Goal: Task Accomplishment & Management: Manage account settings

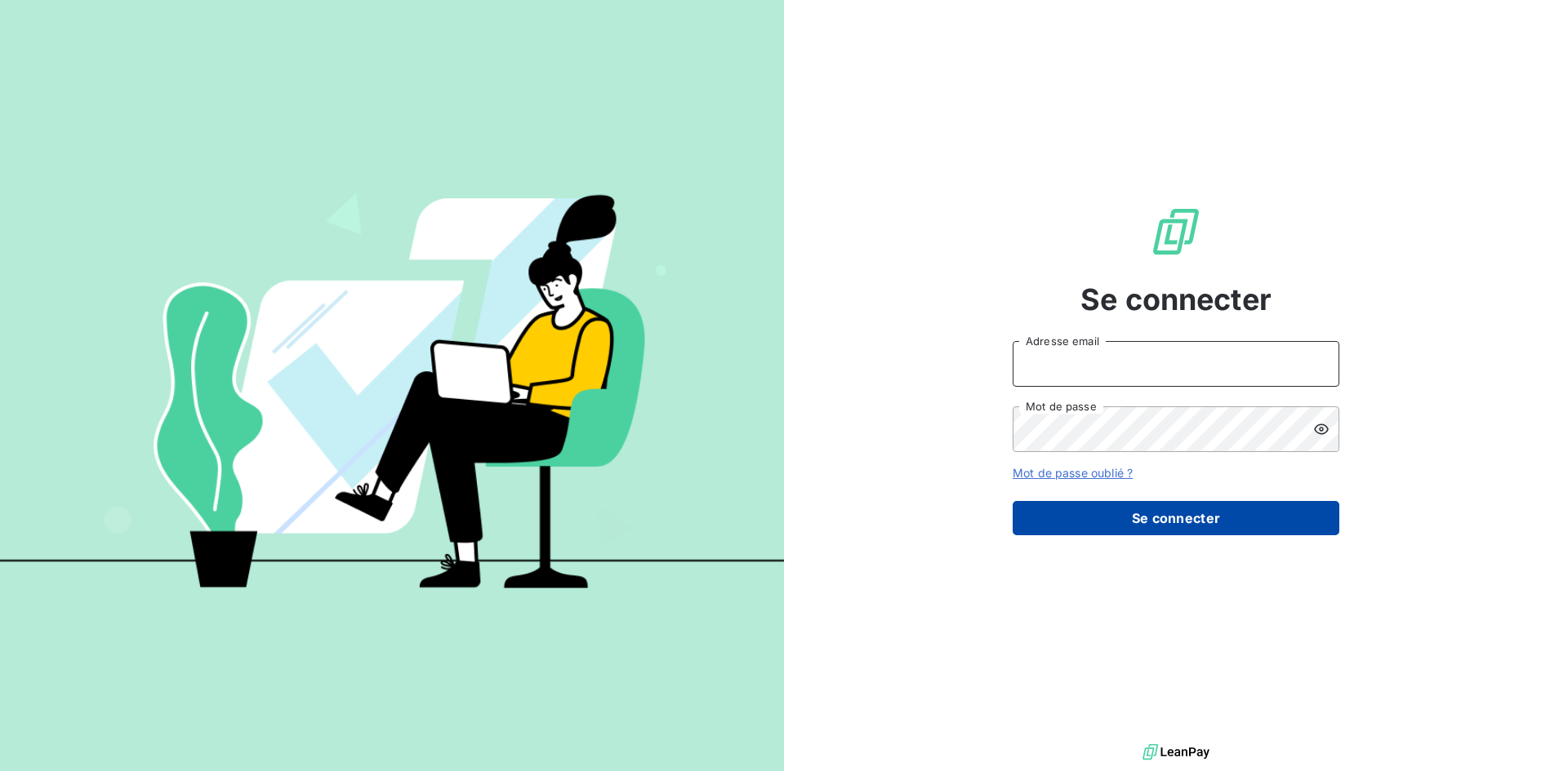
type input "[PERSON_NAME][EMAIL_ADDRESS][PERSON_NAME][DOMAIN_NAME]"
click at [1149, 527] on button "Se connecter" at bounding box center [1176, 517] width 326 height 34
type input "[PERSON_NAME][EMAIL_ADDRESS][PERSON_NAME][DOMAIN_NAME]"
click at [1165, 530] on button "Se connecter" at bounding box center [1176, 517] width 326 height 34
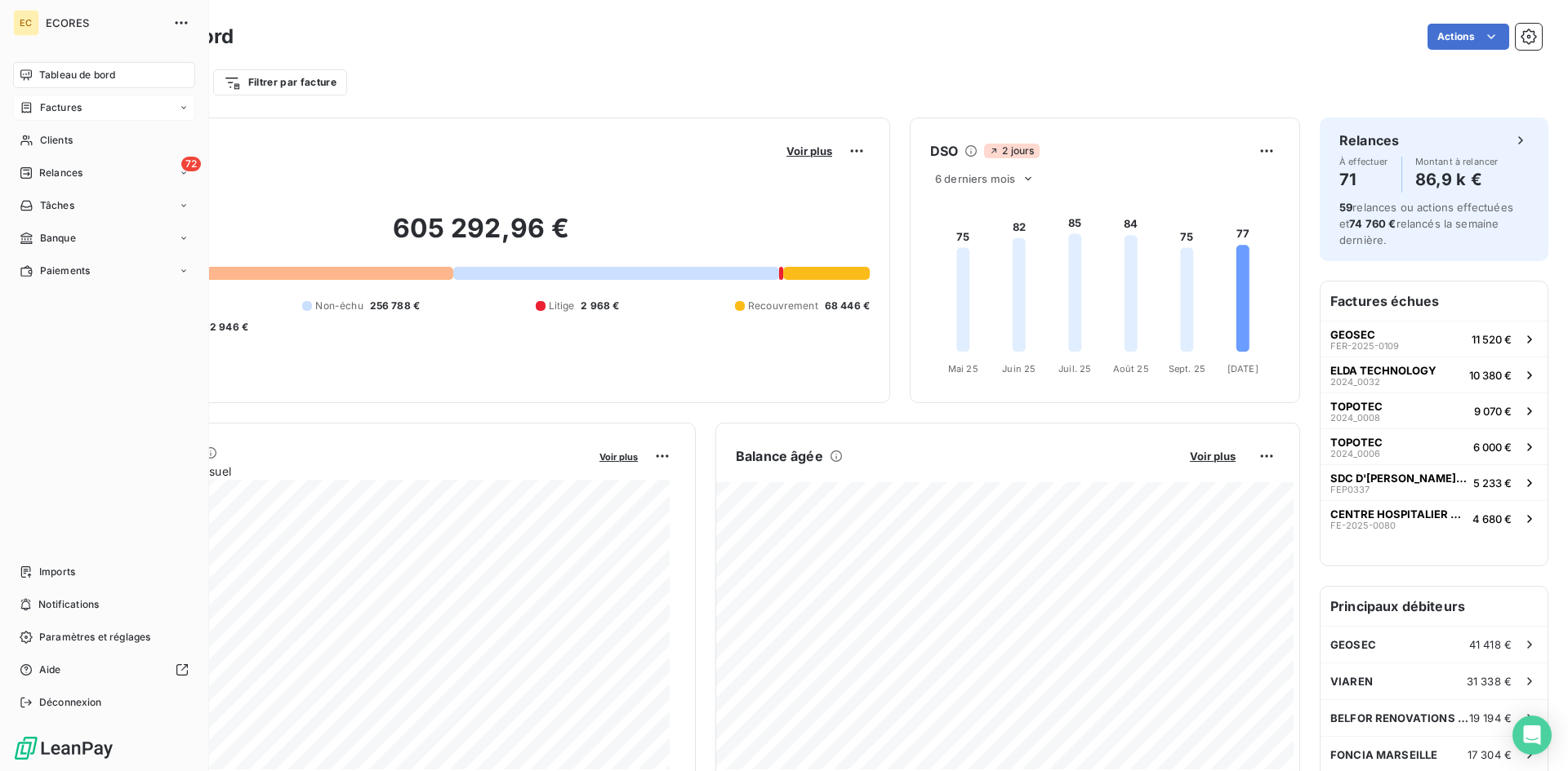
click at [74, 110] on span "Factures" at bounding box center [61, 108] width 41 height 15
click at [70, 142] on span "Factures" at bounding box center [60, 141] width 41 height 15
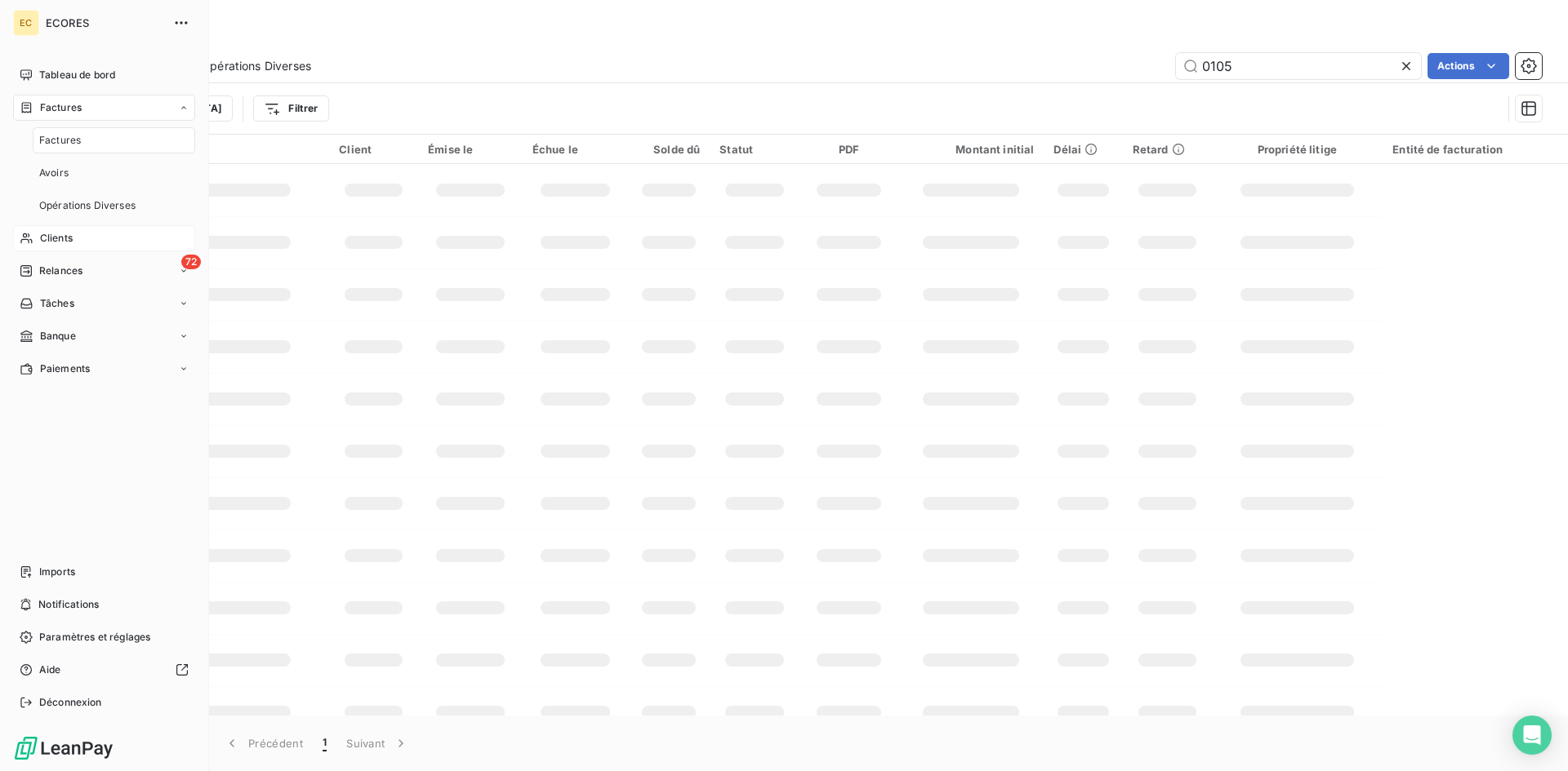
click at [64, 238] on span "Clients" at bounding box center [57, 238] width 33 height 15
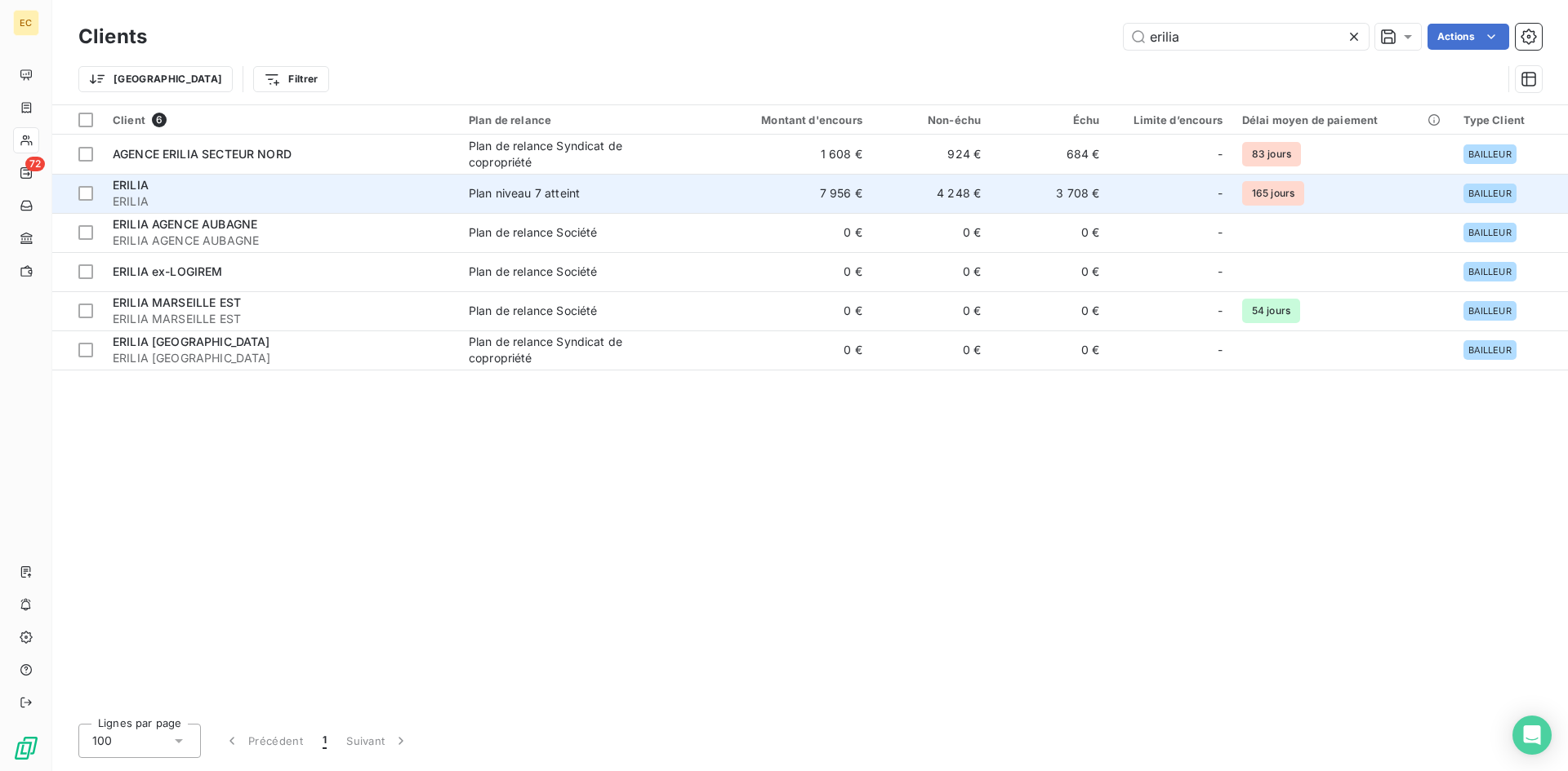
type input "erilia"
click at [294, 185] on div "ERILIA" at bounding box center [281, 186] width 336 height 17
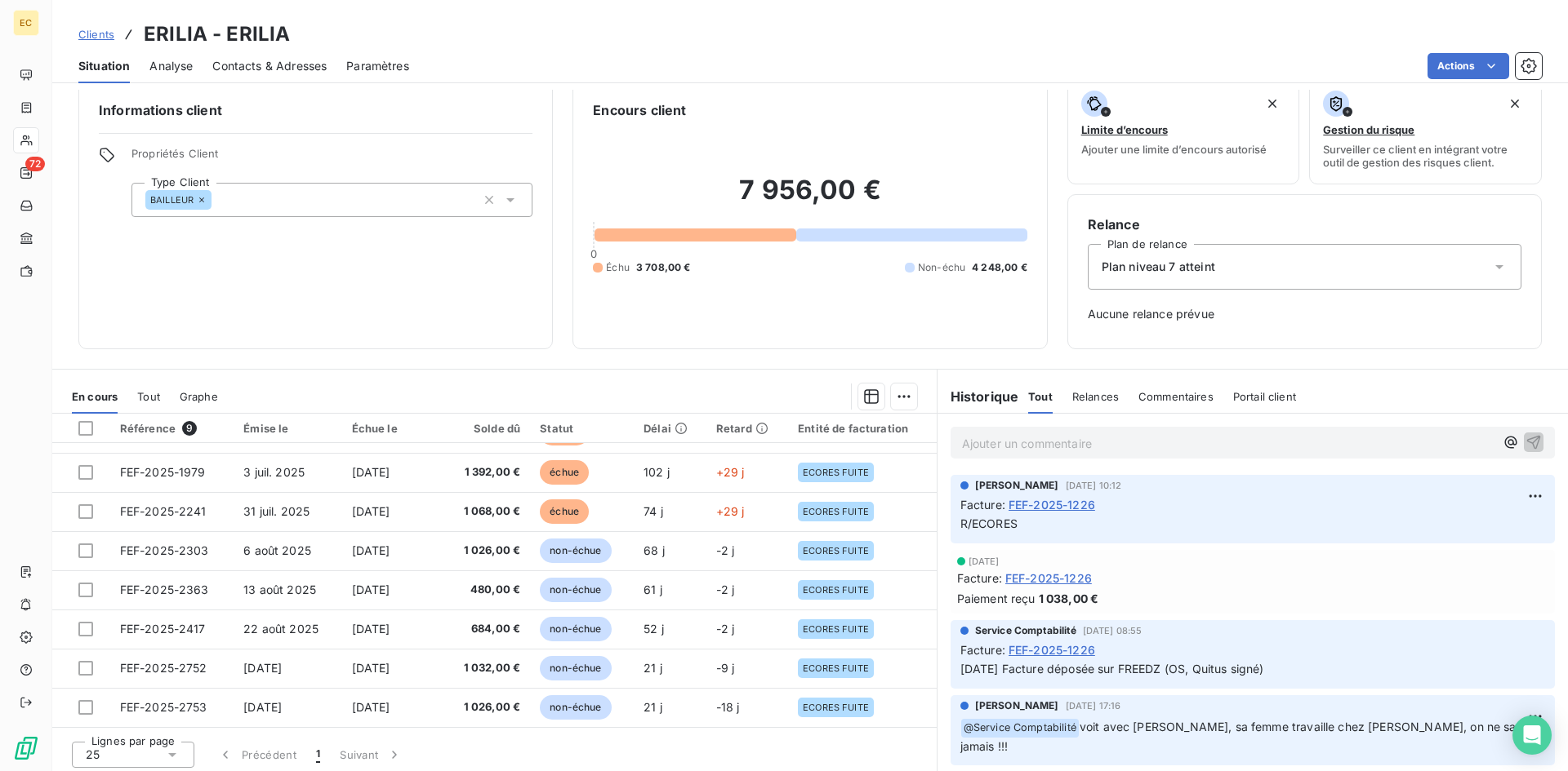
scroll to position [26, 0]
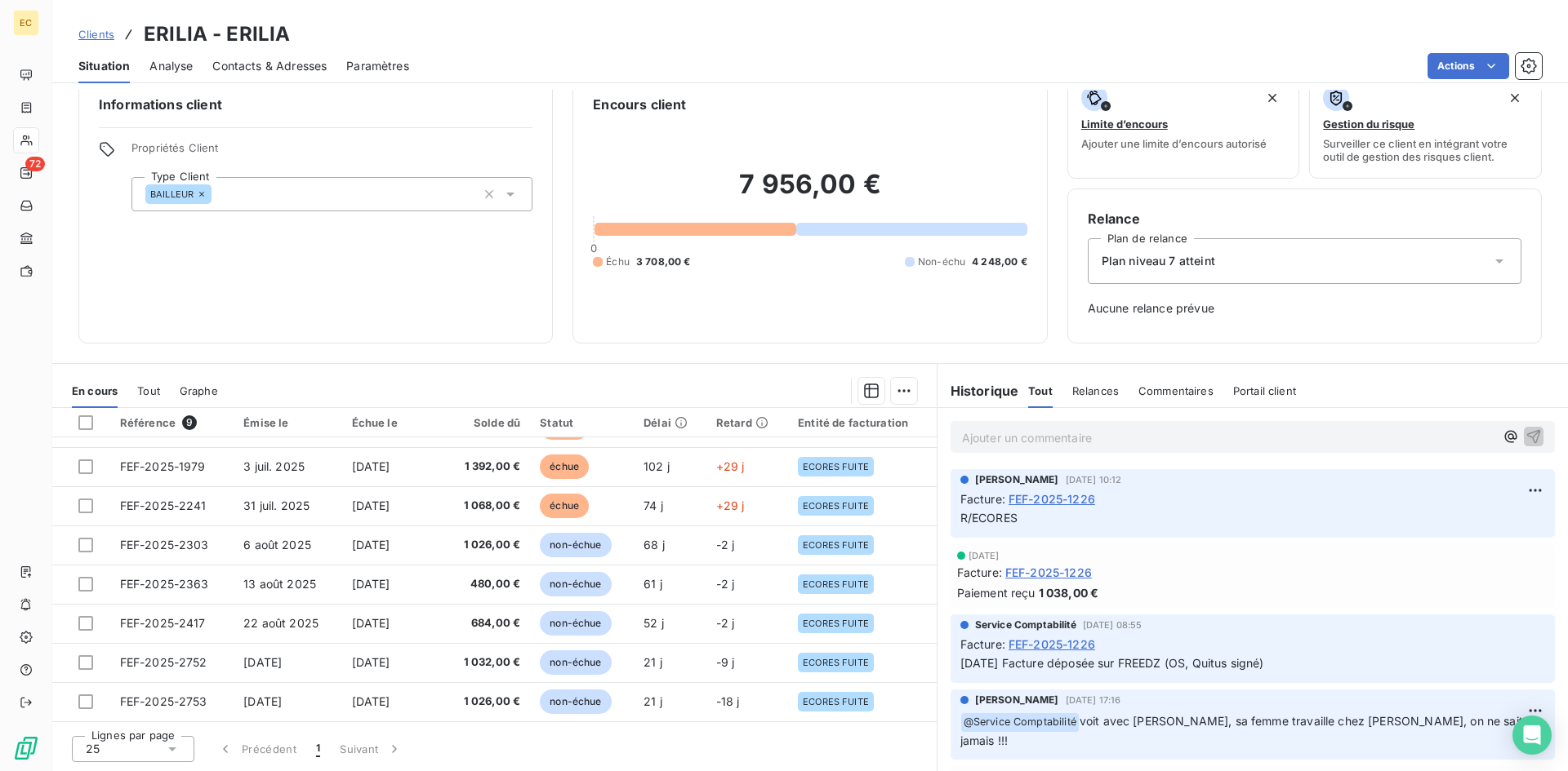
click at [89, 36] on span "Clients" at bounding box center [96, 34] width 36 height 13
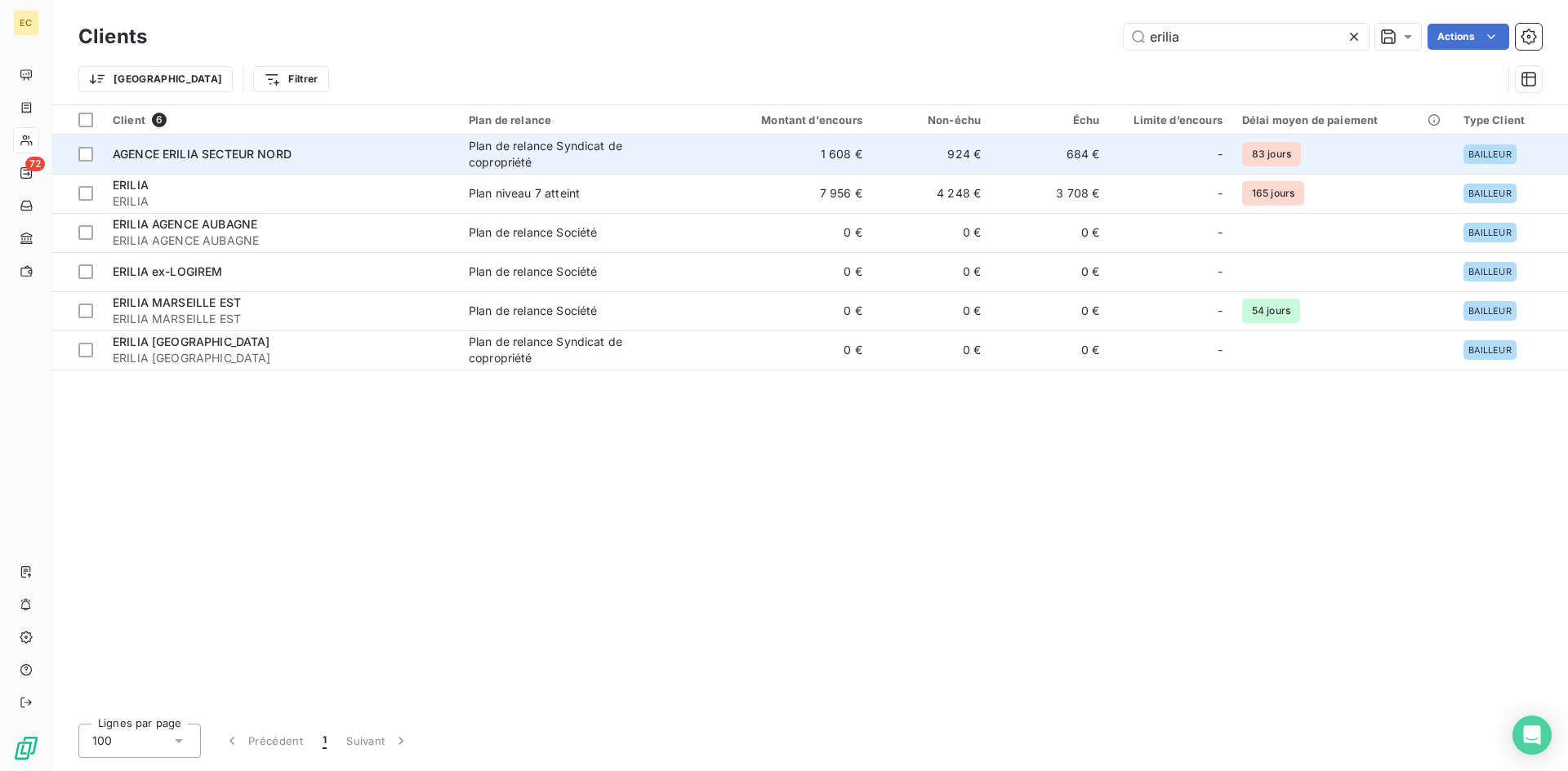
click at [270, 158] on span "AGENCE ERILIA SECTEUR NORD" at bounding box center [202, 153] width 179 height 14
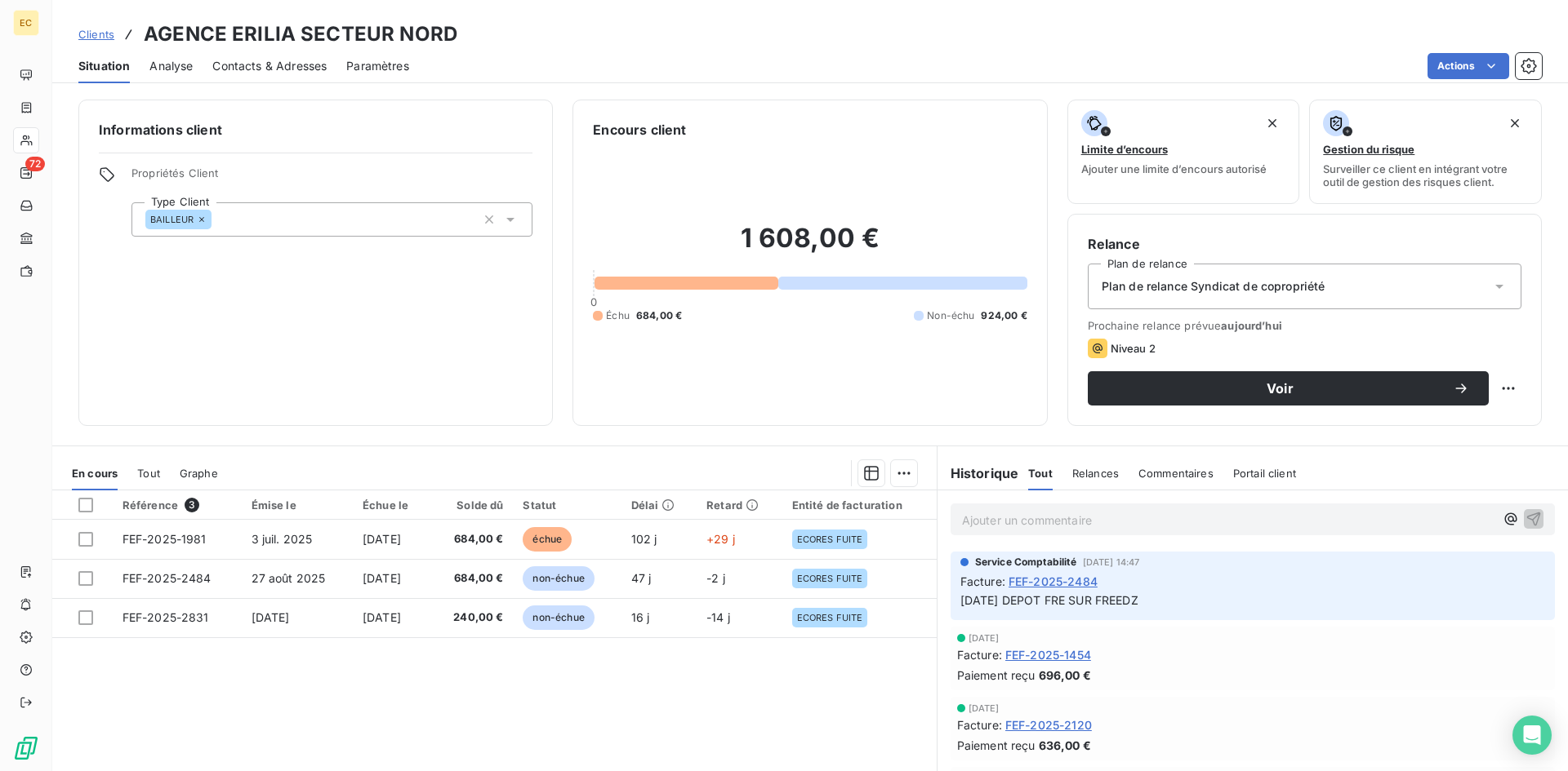
click at [97, 35] on span "Clients" at bounding box center [96, 34] width 36 height 13
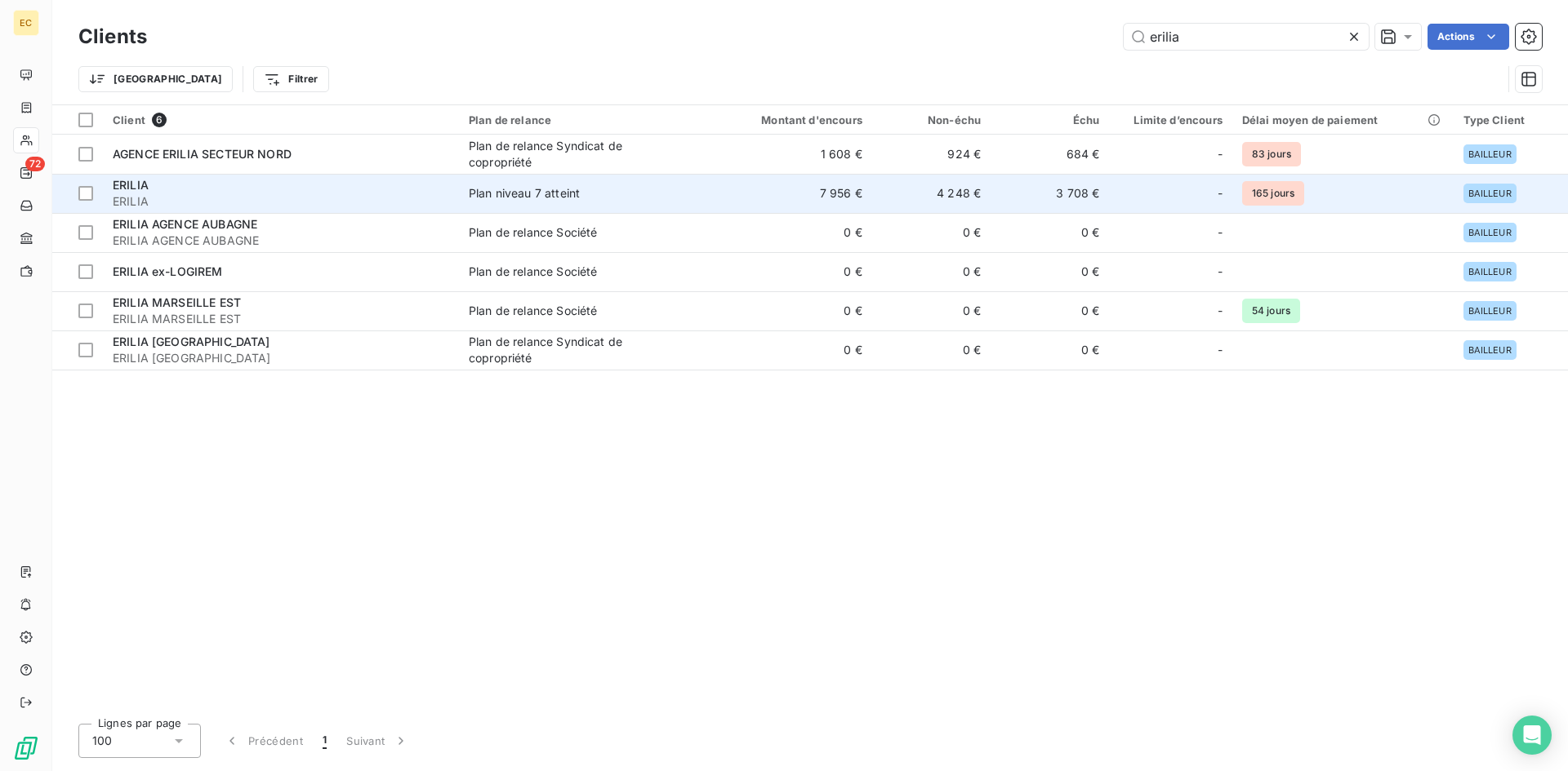
click at [274, 187] on div "ERILIA" at bounding box center [281, 186] width 336 height 17
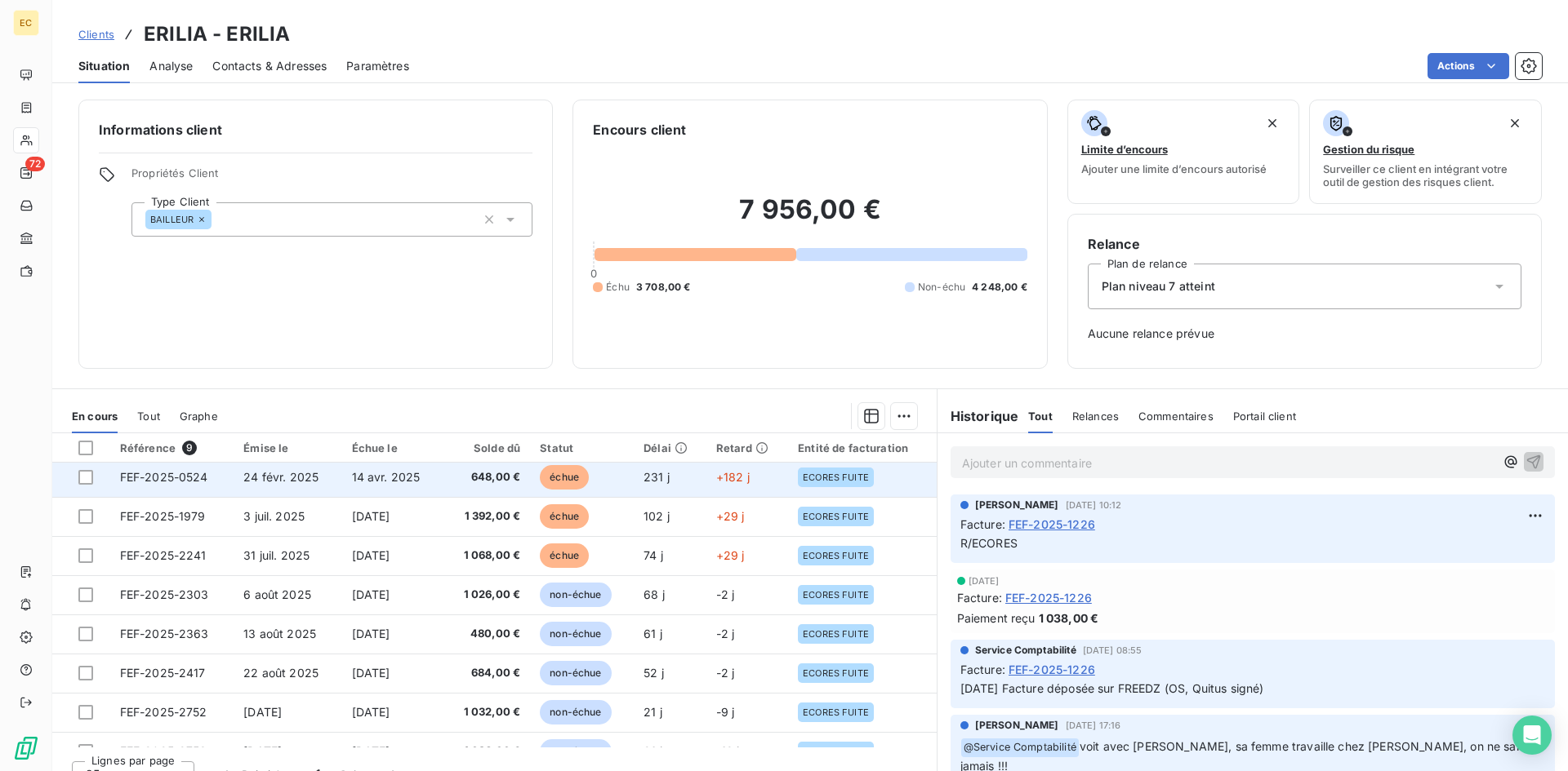
scroll to position [69, 0]
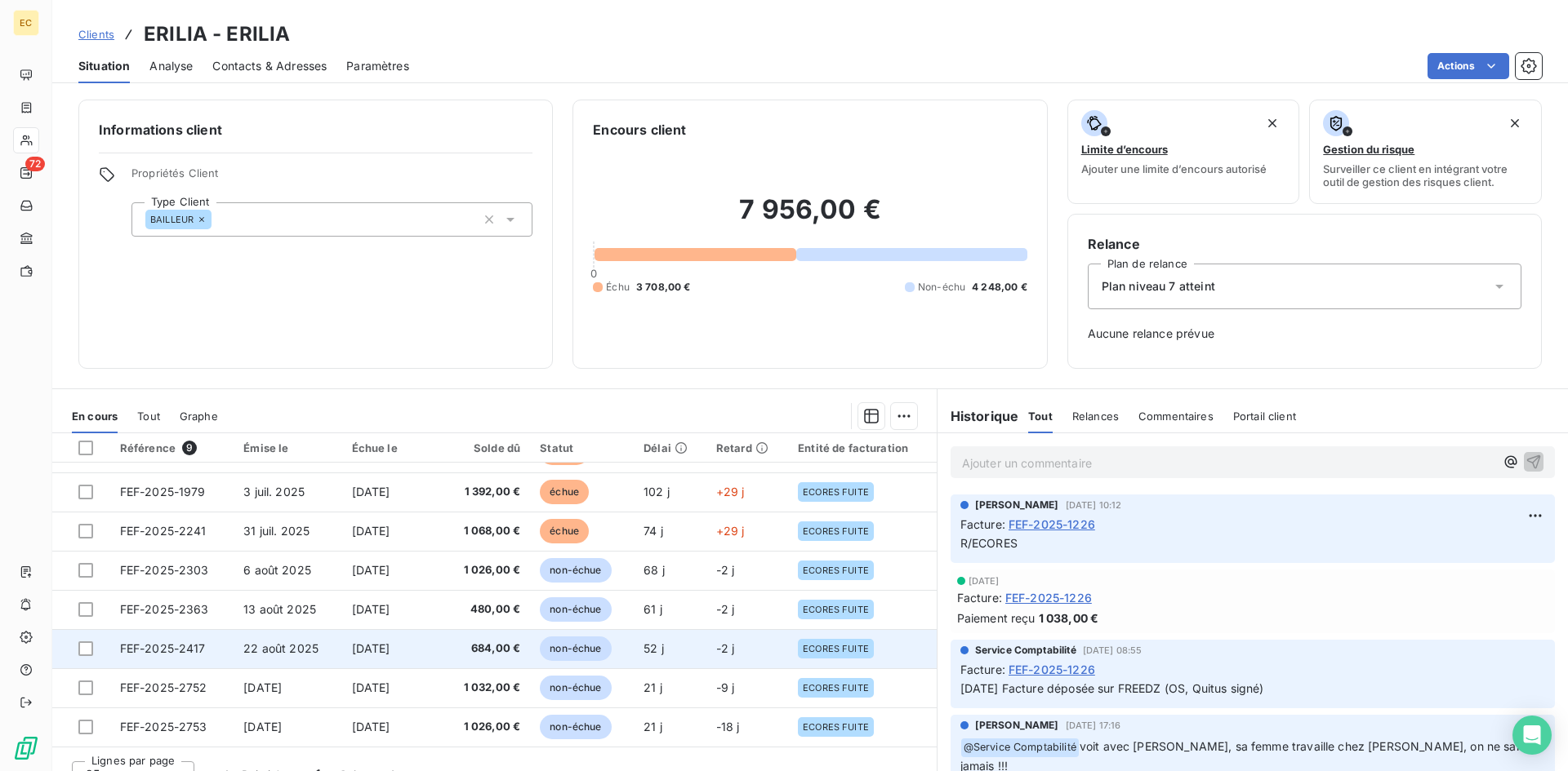
click at [308, 653] on span "22 août 2025" at bounding box center [281, 648] width 75 height 14
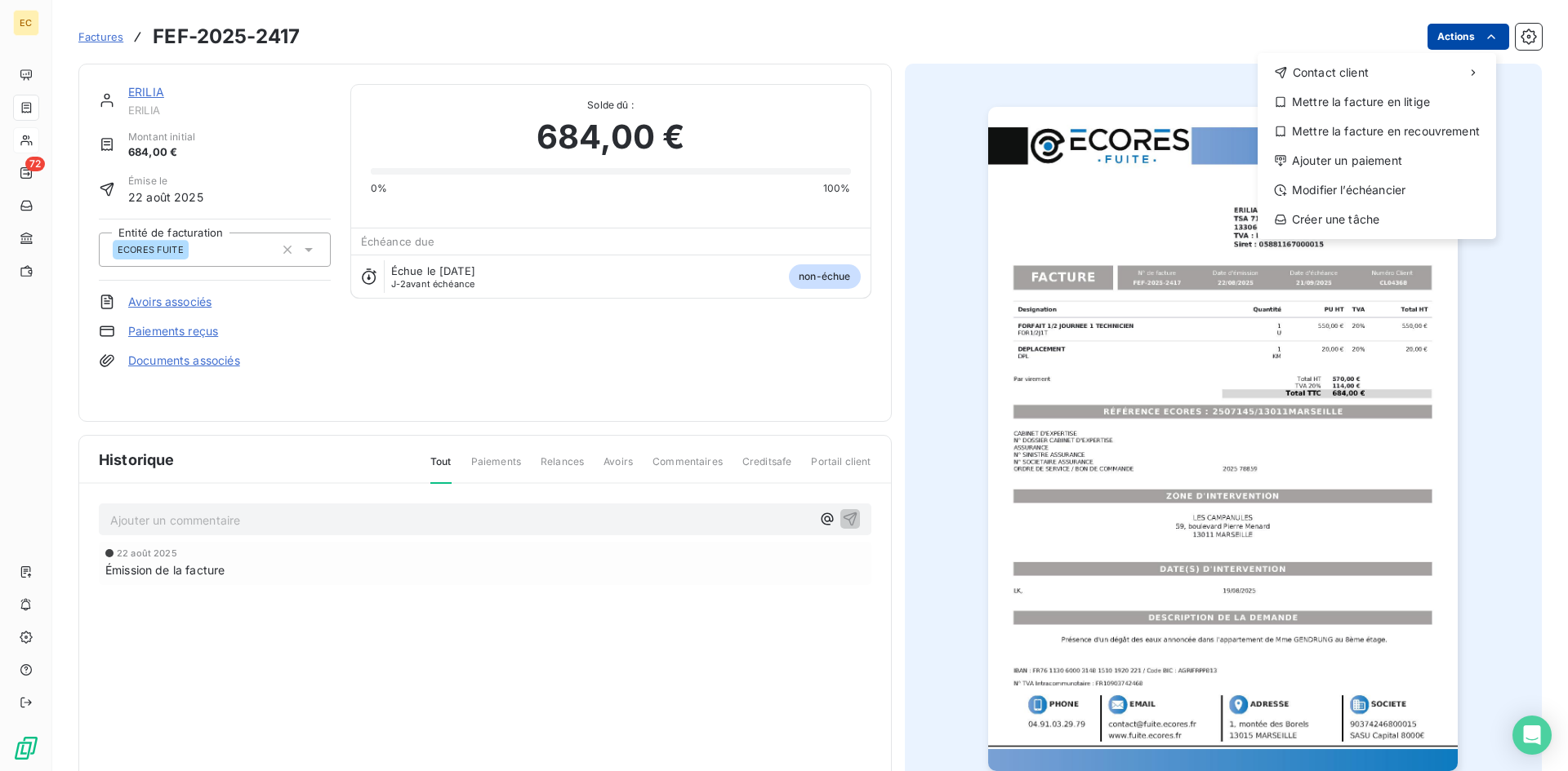
click at [1467, 35] on html "EC 72 Factures FEF-2025-2417 Actions Contact client Mettre la facture en litige…" at bounding box center [784, 385] width 1568 height 771
click at [1400, 157] on div "Ajouter un paiement" at bounding box center [1376, 161] width 225 height 26
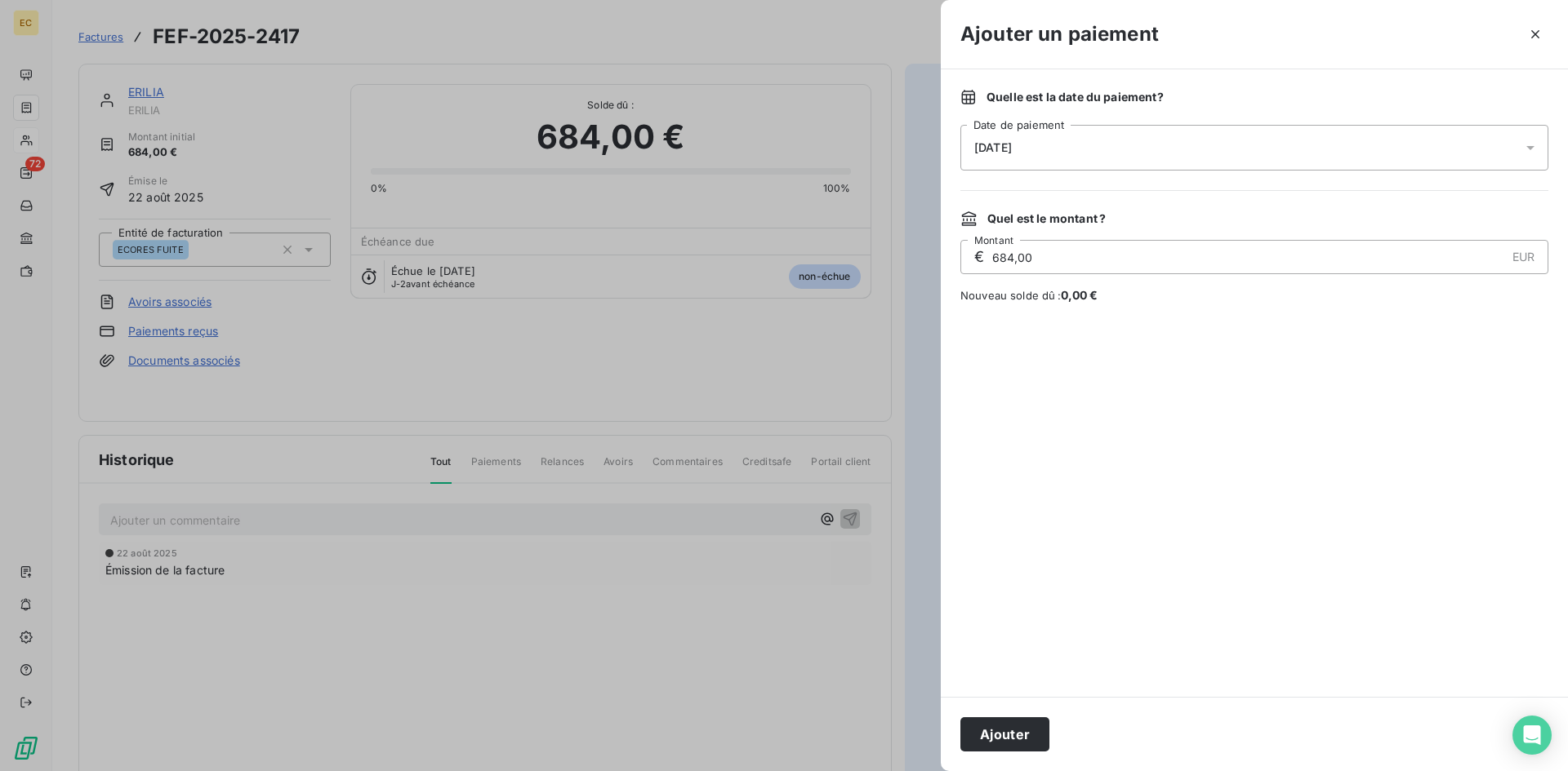
click at [1130, 138] on div "13/10/2025" at bounding box center [1255, 148] width 588 height 46
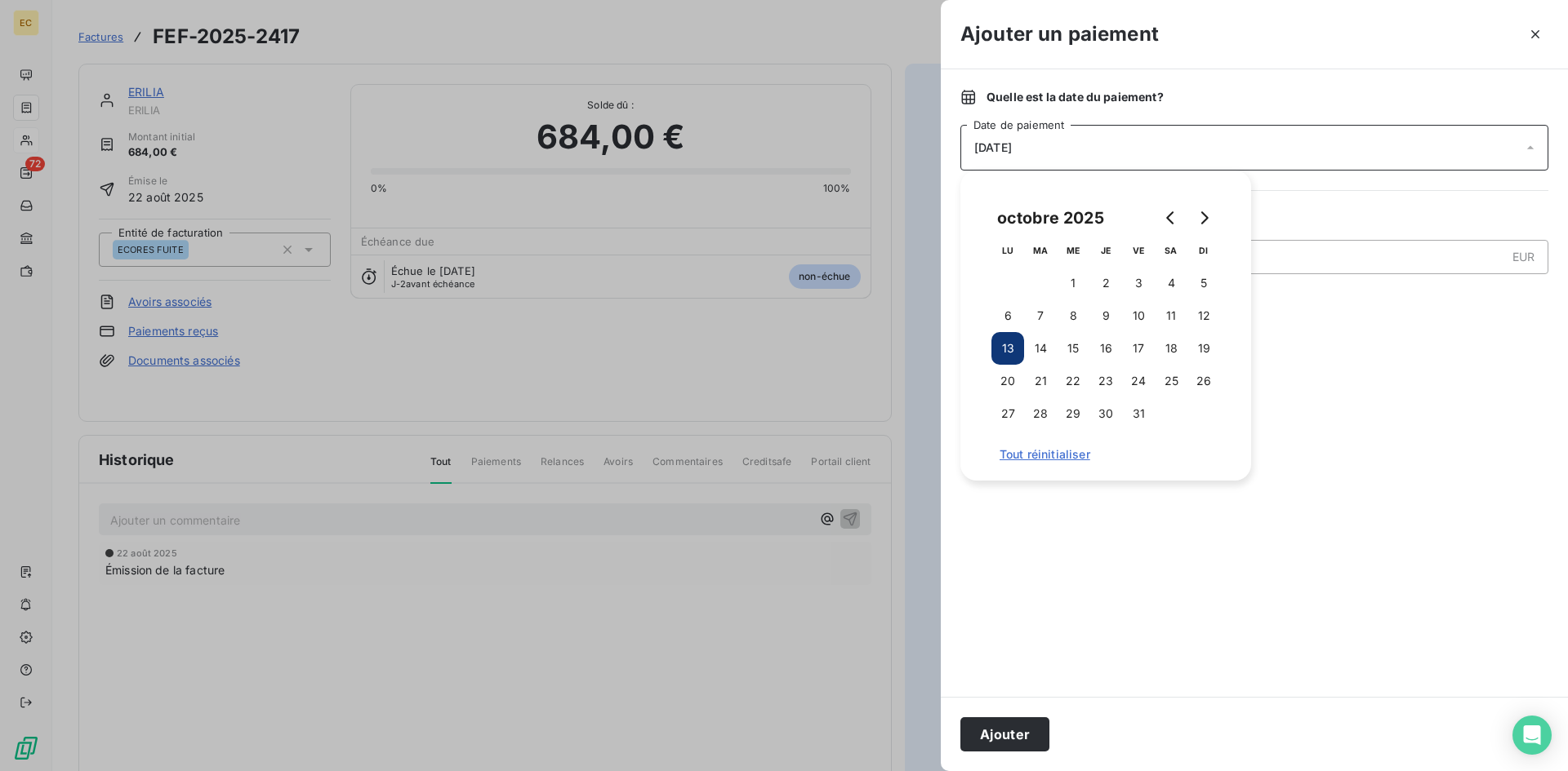
click at [1006, 342] on button "13" at bounding box center [1007, 349] width 33 height 33
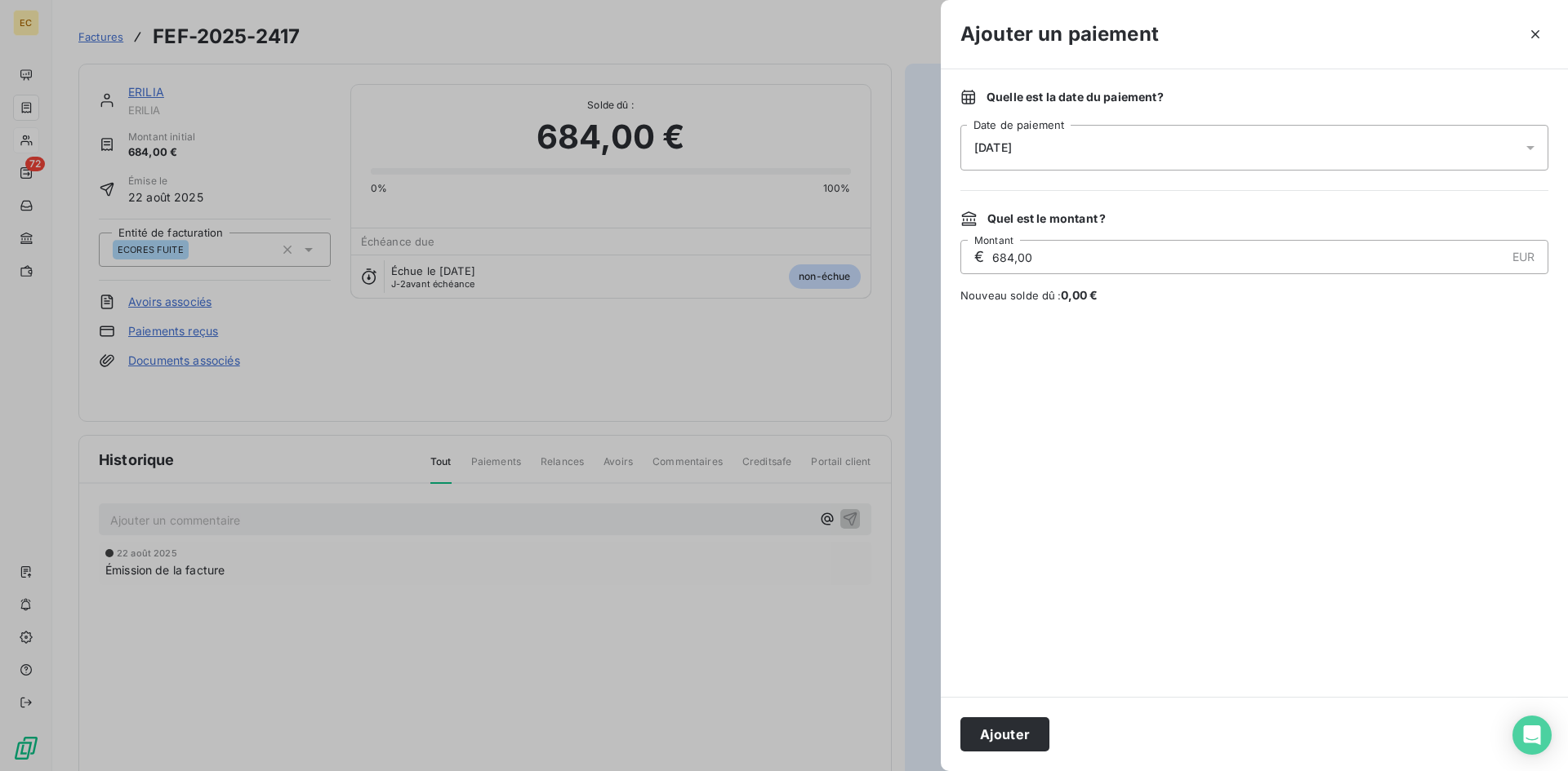
drag, startPoint x: 1015, startPoint y: 734, endPoint x: 958, endPoint y: 694, distance: 69.6
click at [1015, 734] on button "Ajouter" at bounding box center [1005, 734] width 89 height 34
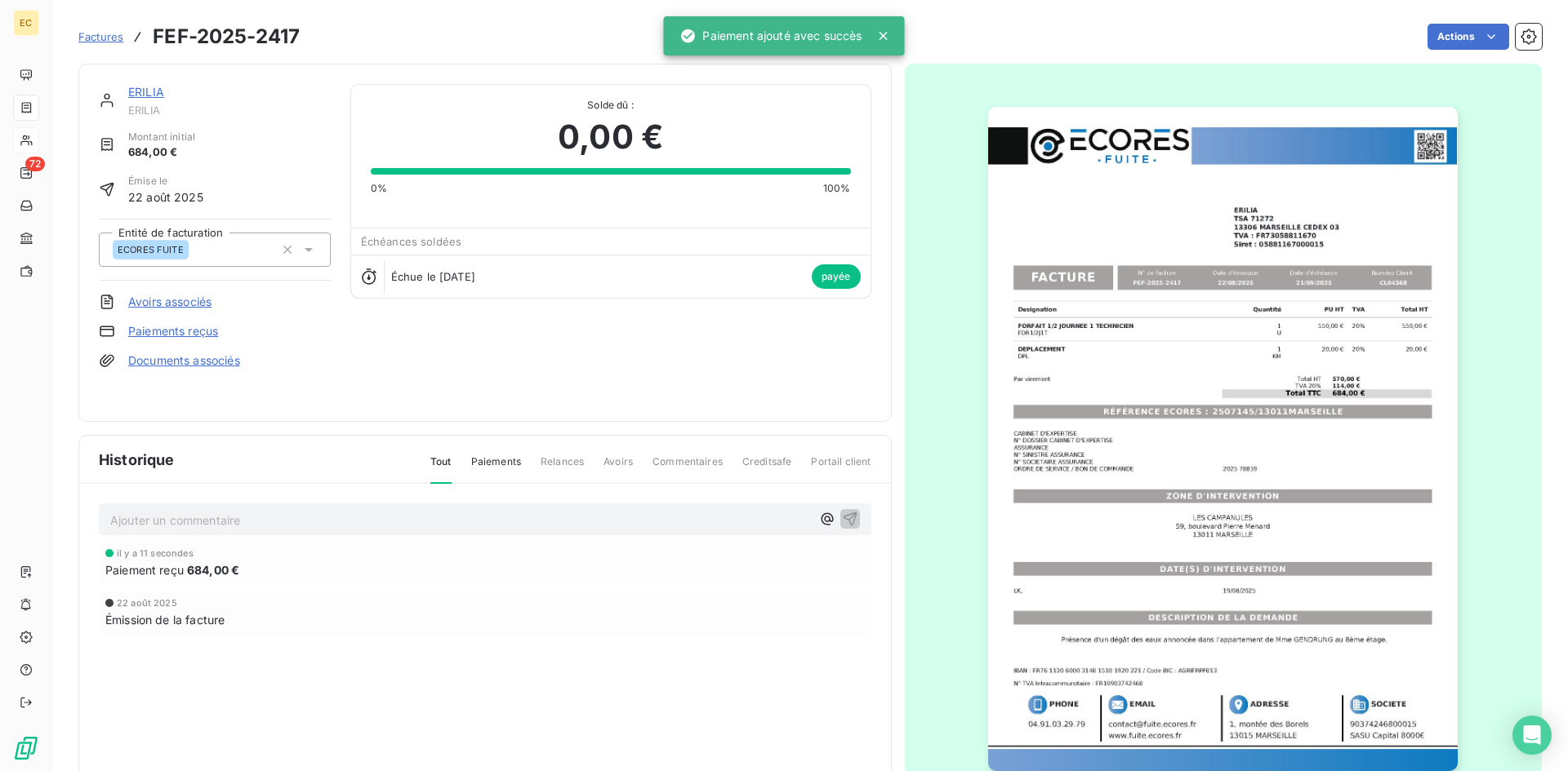
click at [192, 517] on p "Ajouter un commentaire ﻿" at bounding box center [460, 520] width 700 height 20
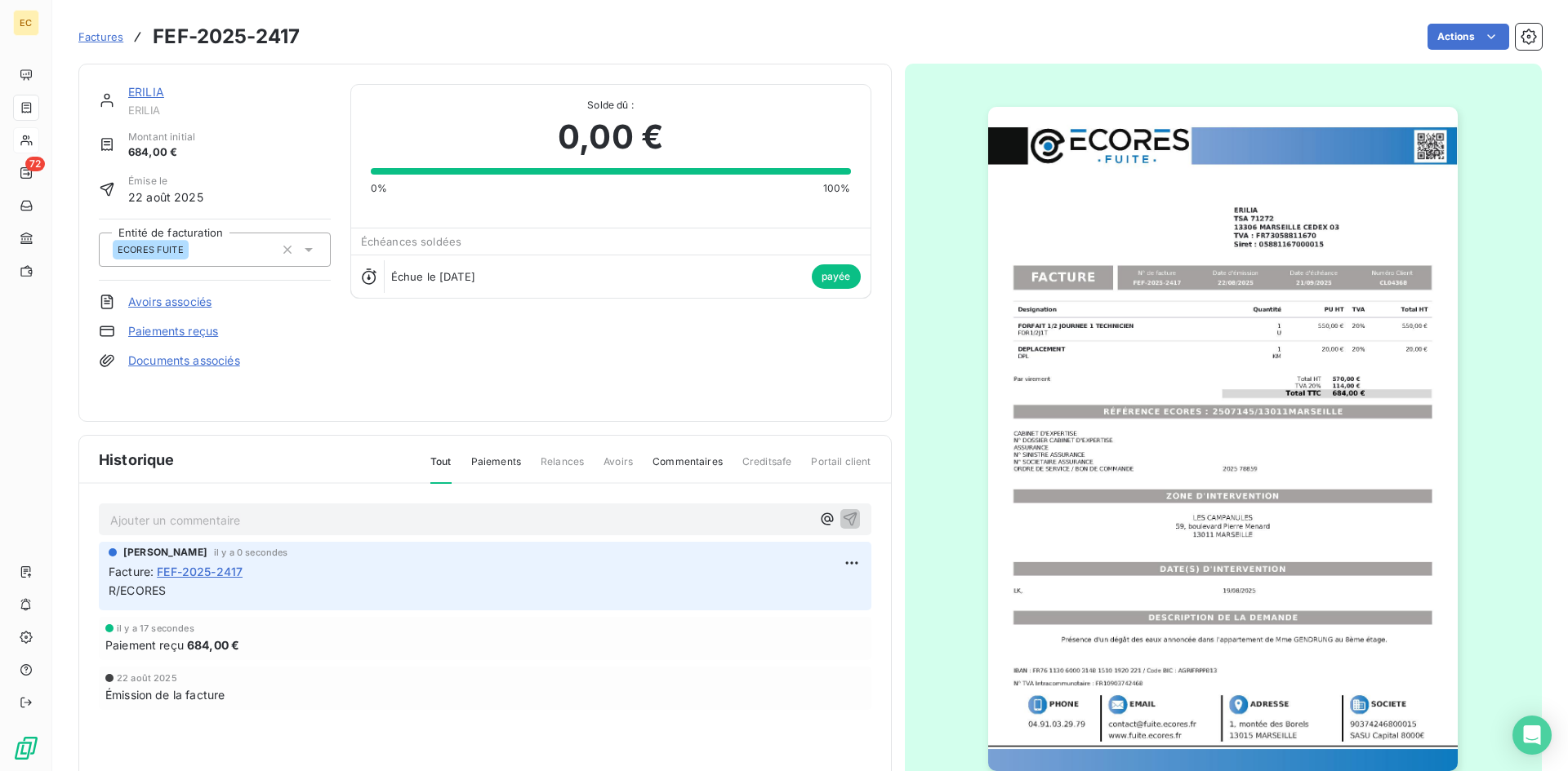
click at [150, 90] on link "ERILIA" at bounding box center [145, 91] width 36 height 14
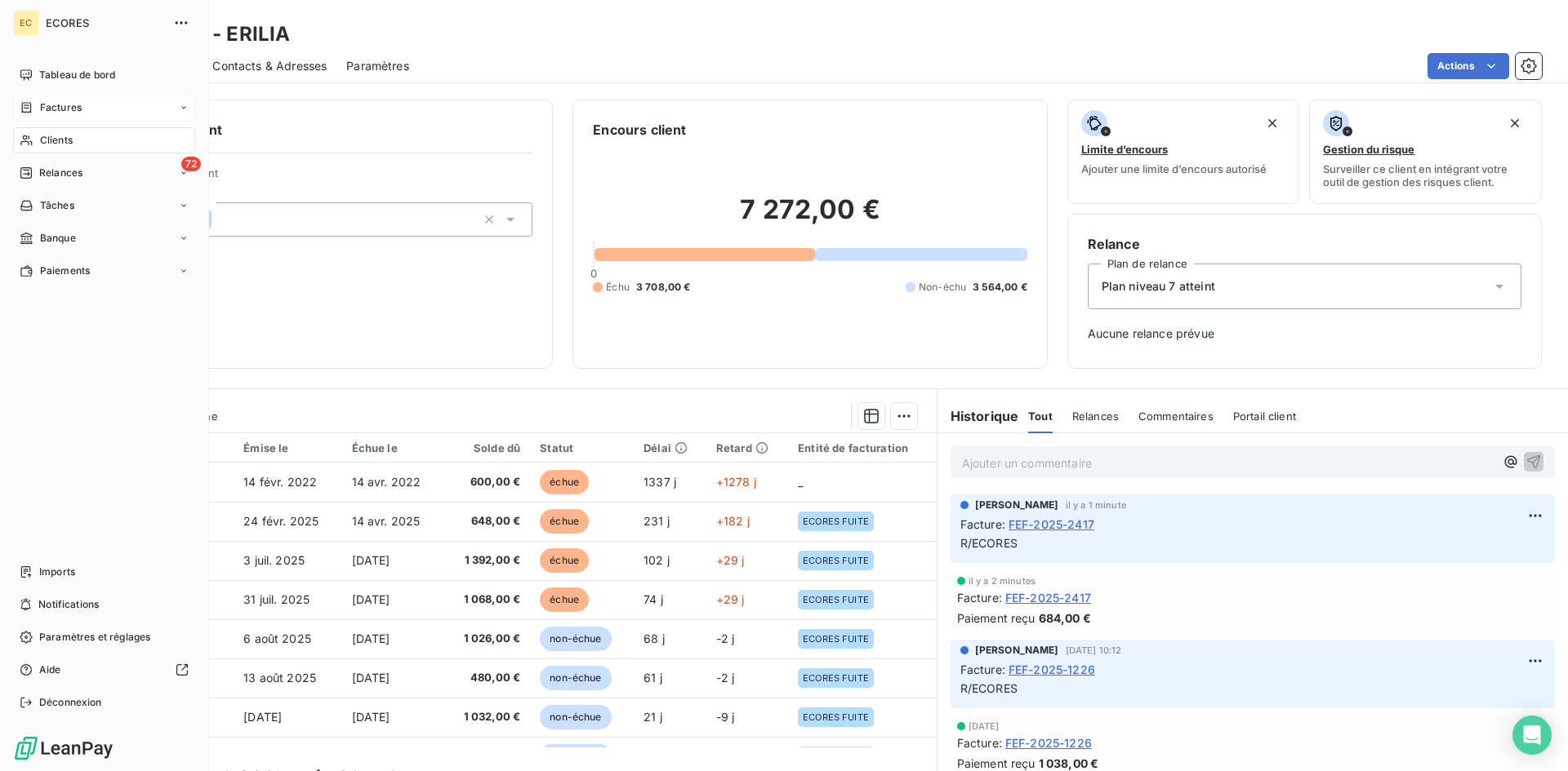
click at [62, 109] on span "Factures" at bounding box center [61, 108] width 41 height 15
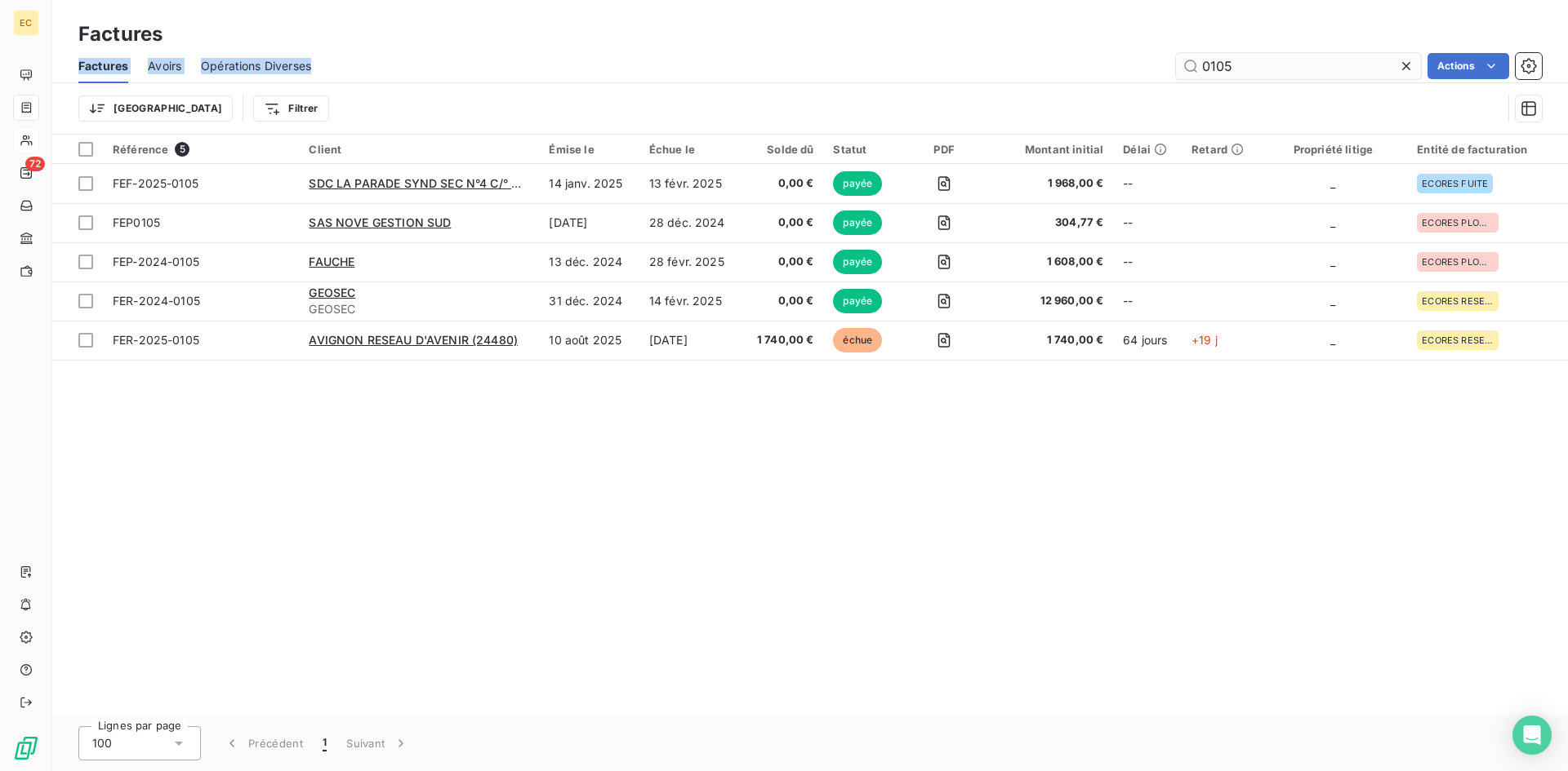
drag, startPoint x: 1272, startPoint y: 48, endPoint x: 1198, endPoint y: 70, distance: 77.2
click at [1198, 70] on div "Factures Factures Avoirs Opérations Diverses 0105 Actions Trier Filtrer" at bounding box center [810, 67] width 1516 height 135
drag, startPoint x: 1249, startPoint y: 70, endPoint x: 1159, endPoint y: 70, distance: 90.0
click at [1159, 70] on div "0105 Actions" at bounding box center [936, 66] width 1210 height 26
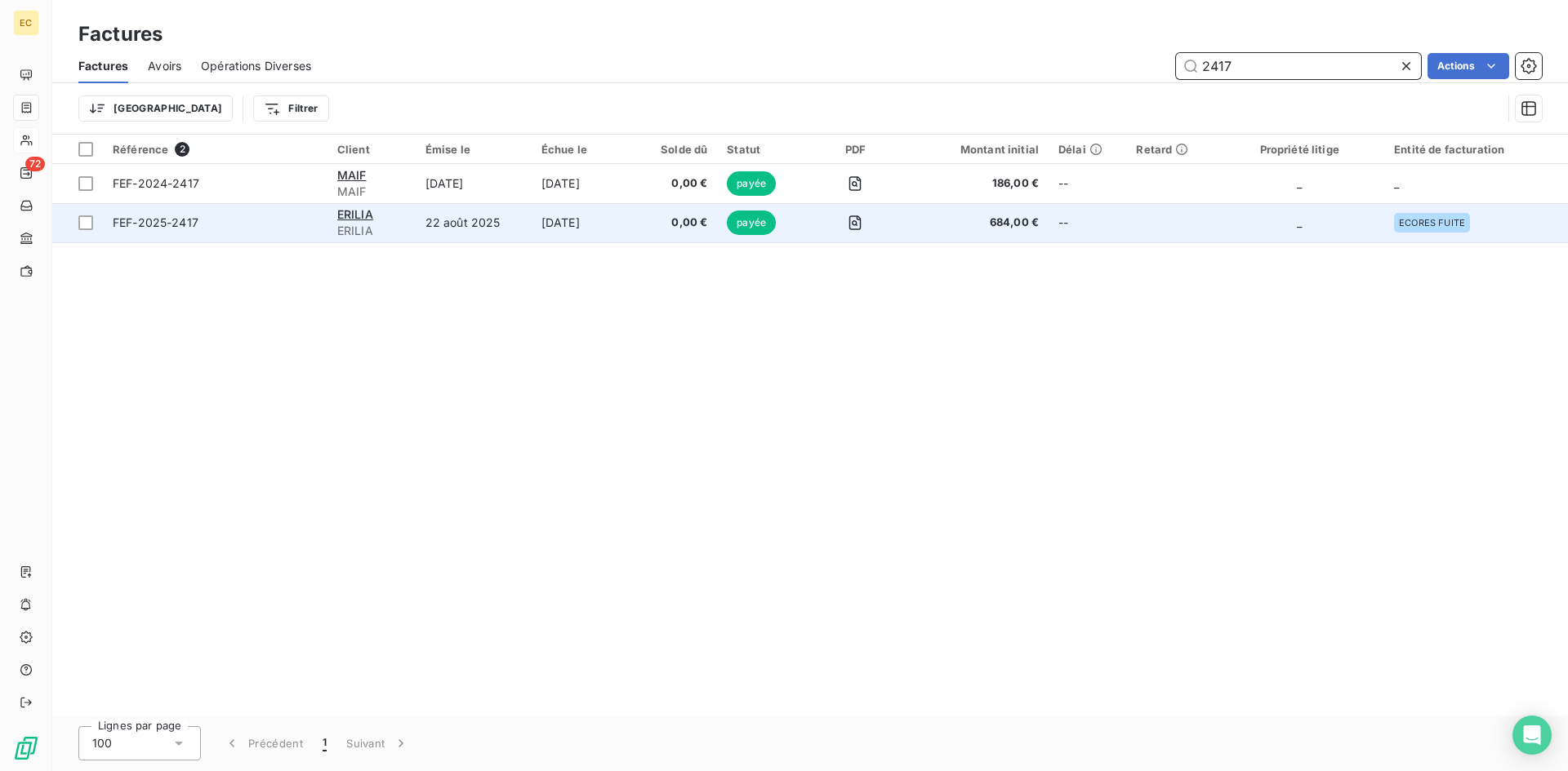
type input "2417"
click at [450, 230] on td "22 août 2025" at bounding box center [473, 222] width 116 height 40
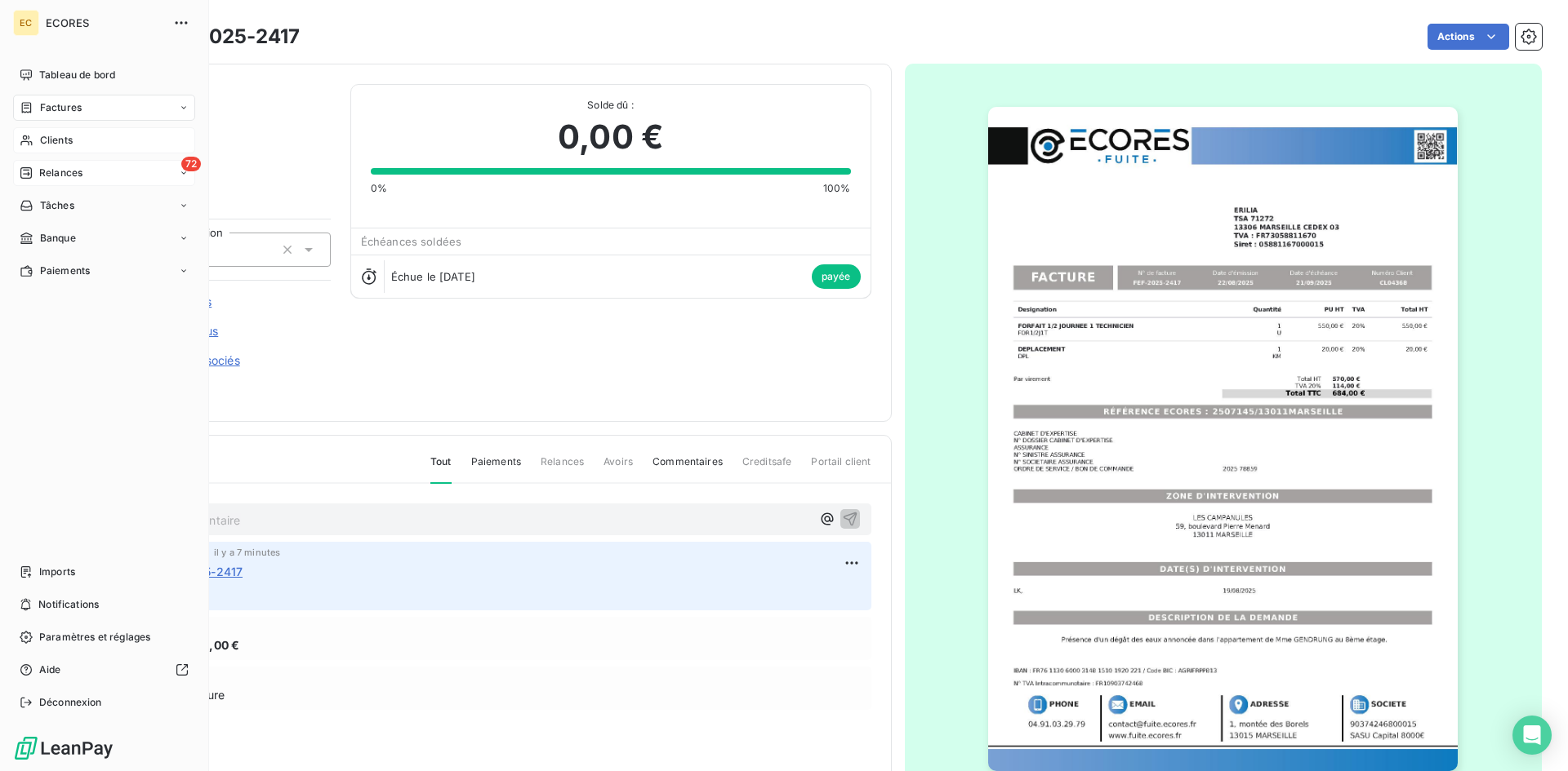
click at [36, 175] on div "Relances" at bounding box center [51, 173] width 62 height 15
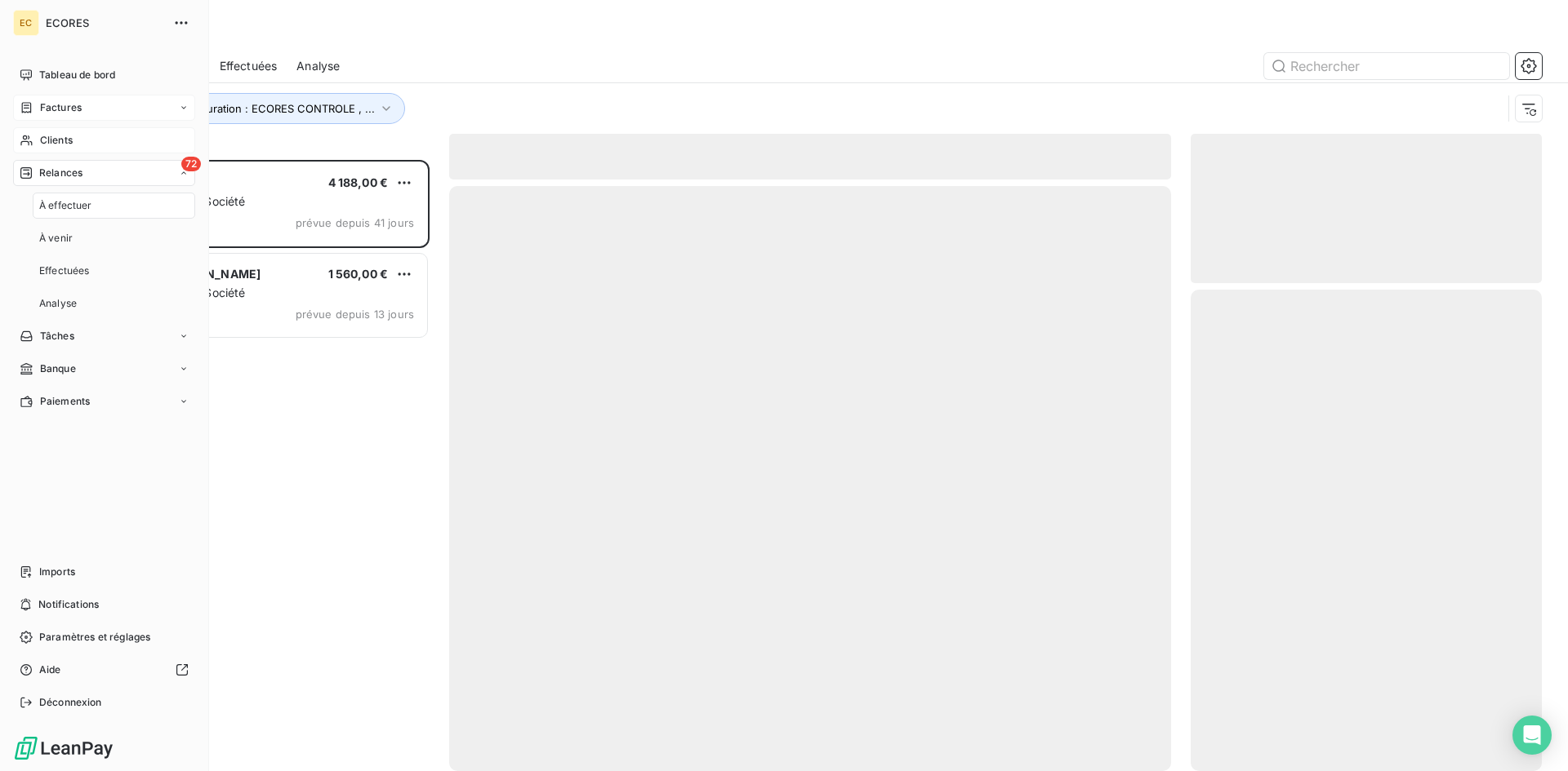
scroll to position [599, 339]
click at [62, 209] on span "À effectuer" at bounding box center [66, 206] width 53 height 15
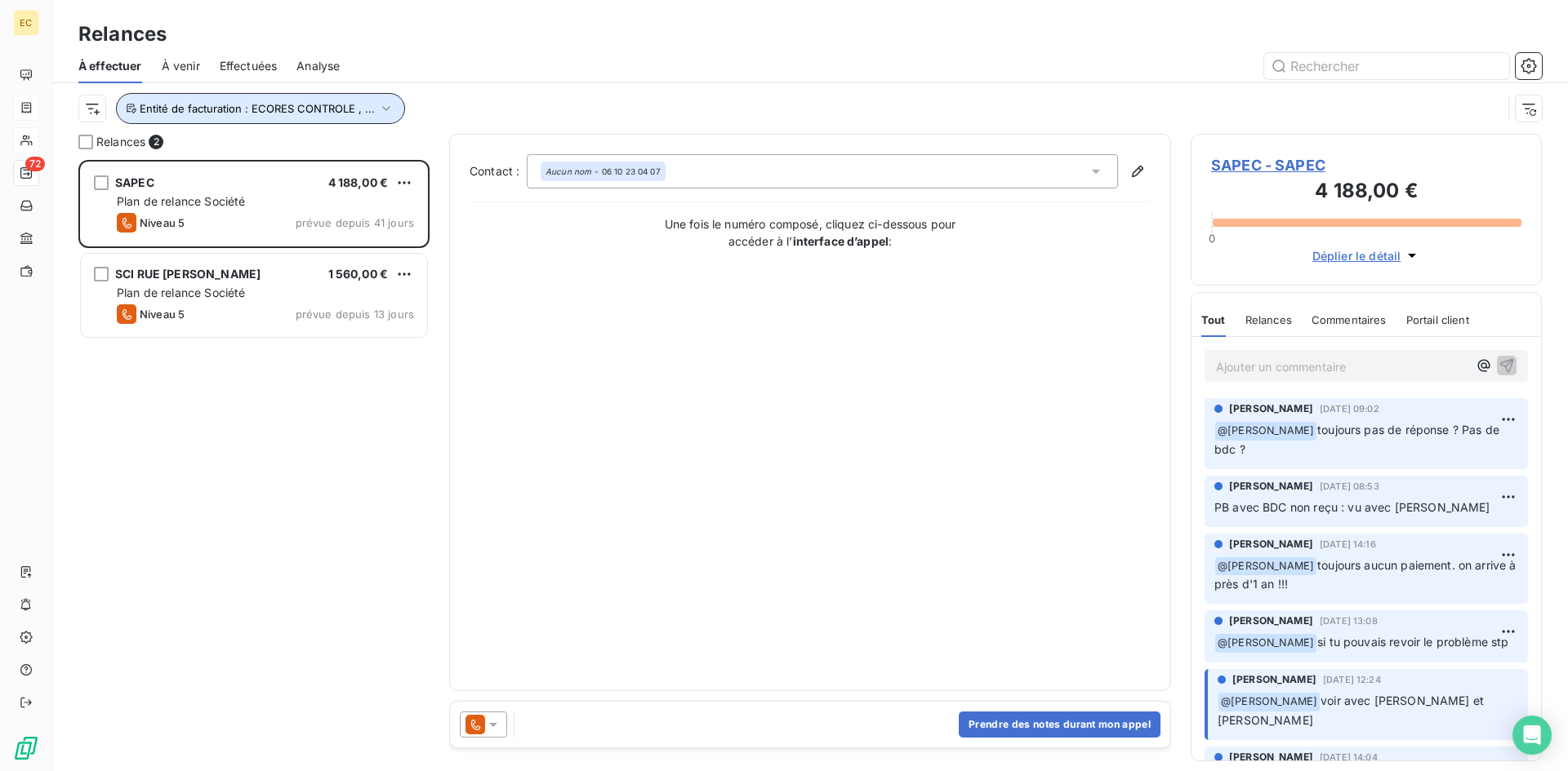
click at [381, 110] on icon "button" at bounding box center [386, 108] width 17 height 17
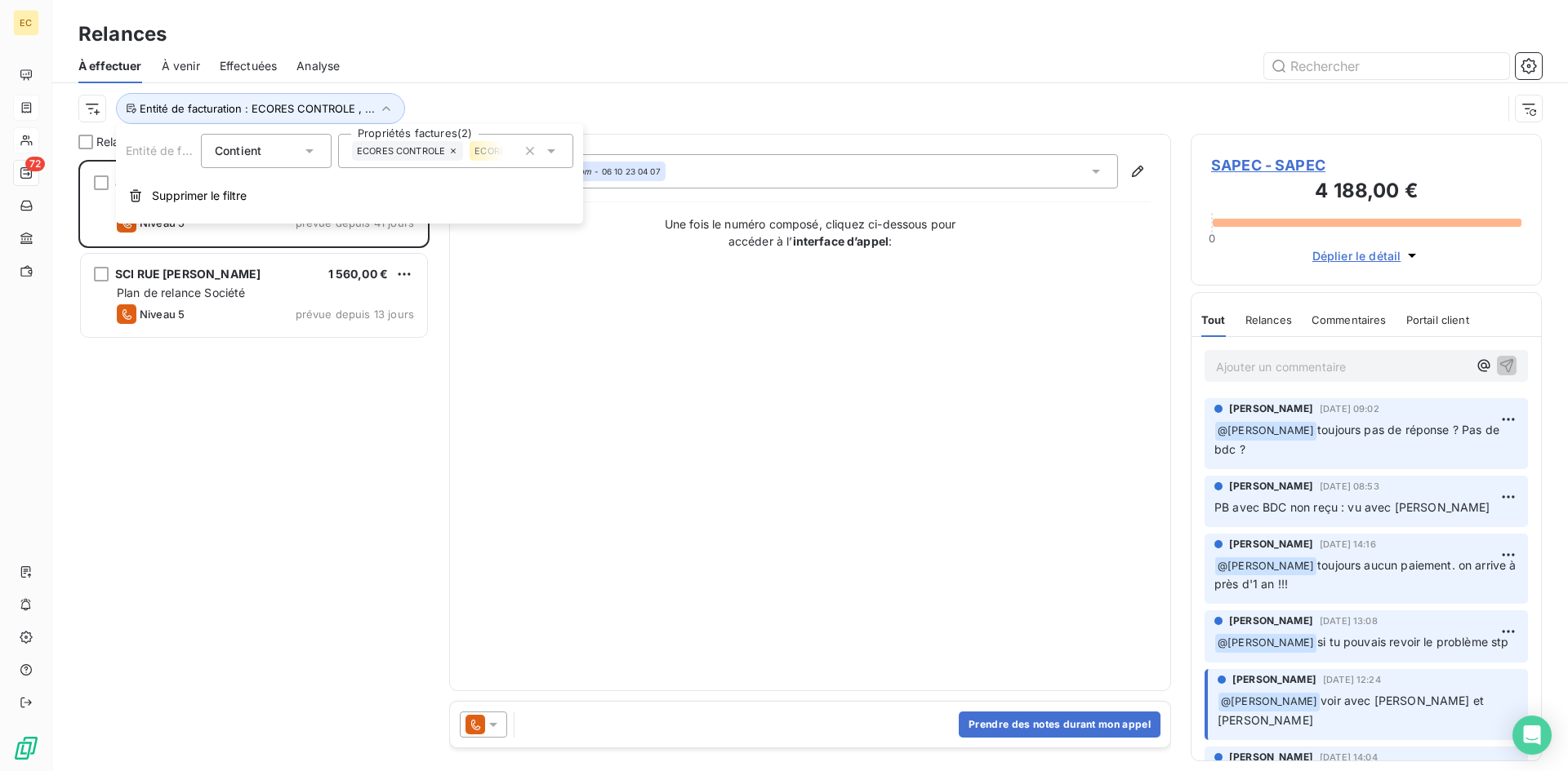
click at [527, 150] on icon "button" at bounding box center [530, 151] width 17 height 17
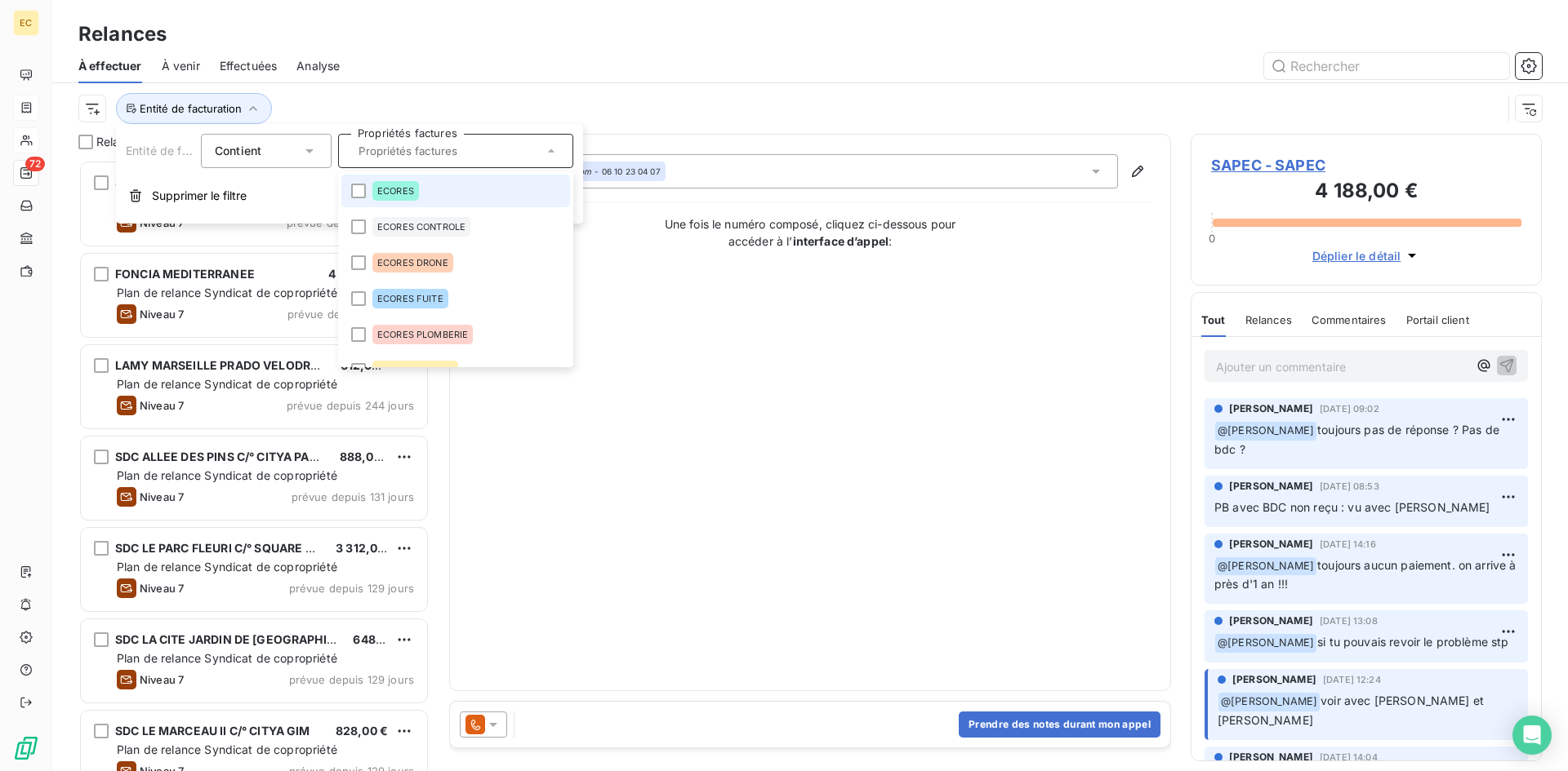
scroll to position [599, 339]
click at [356, 335] on div at bounding box center [358, 334] width 15 height 15
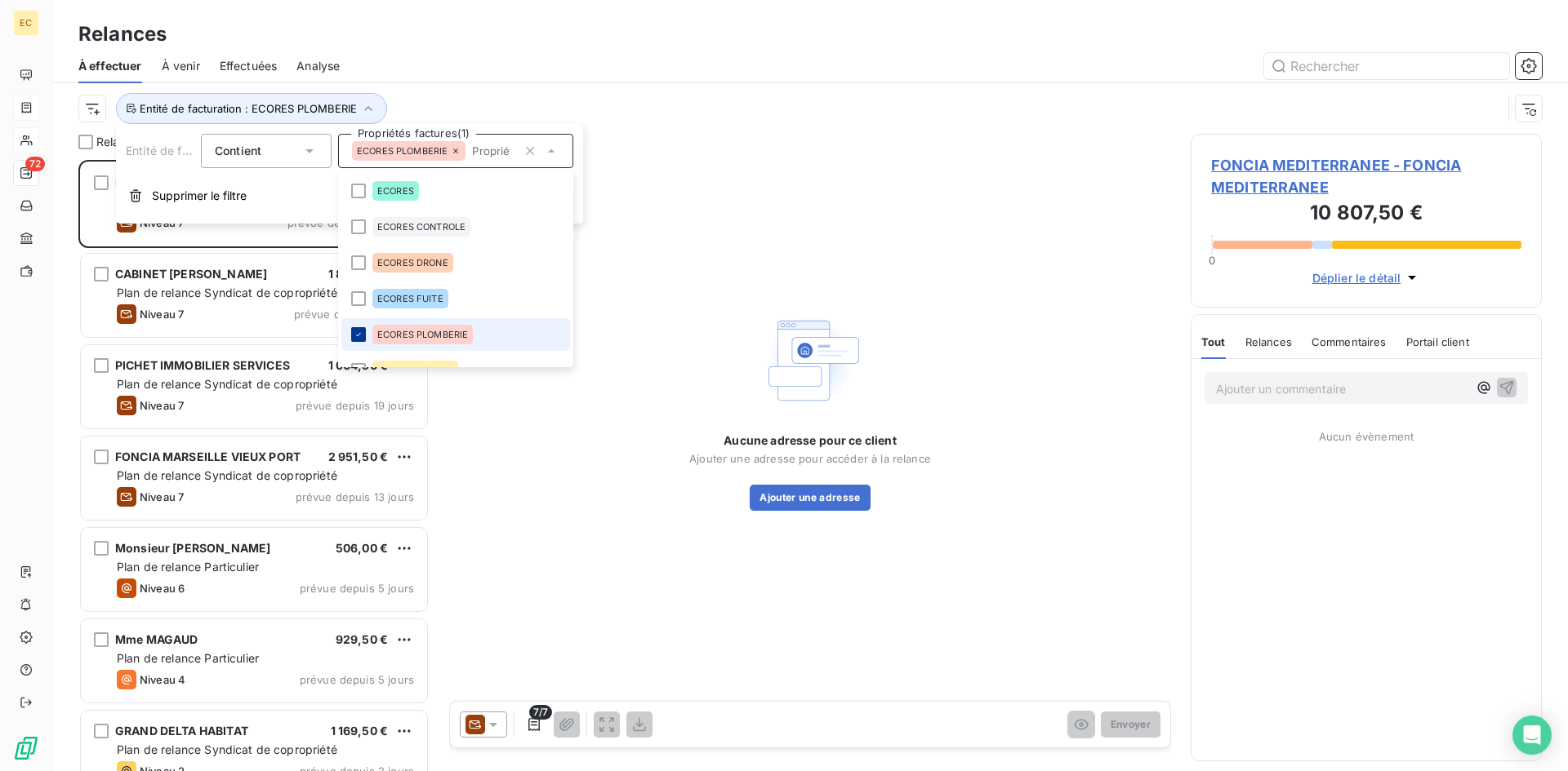
scroll to position [599, 339]
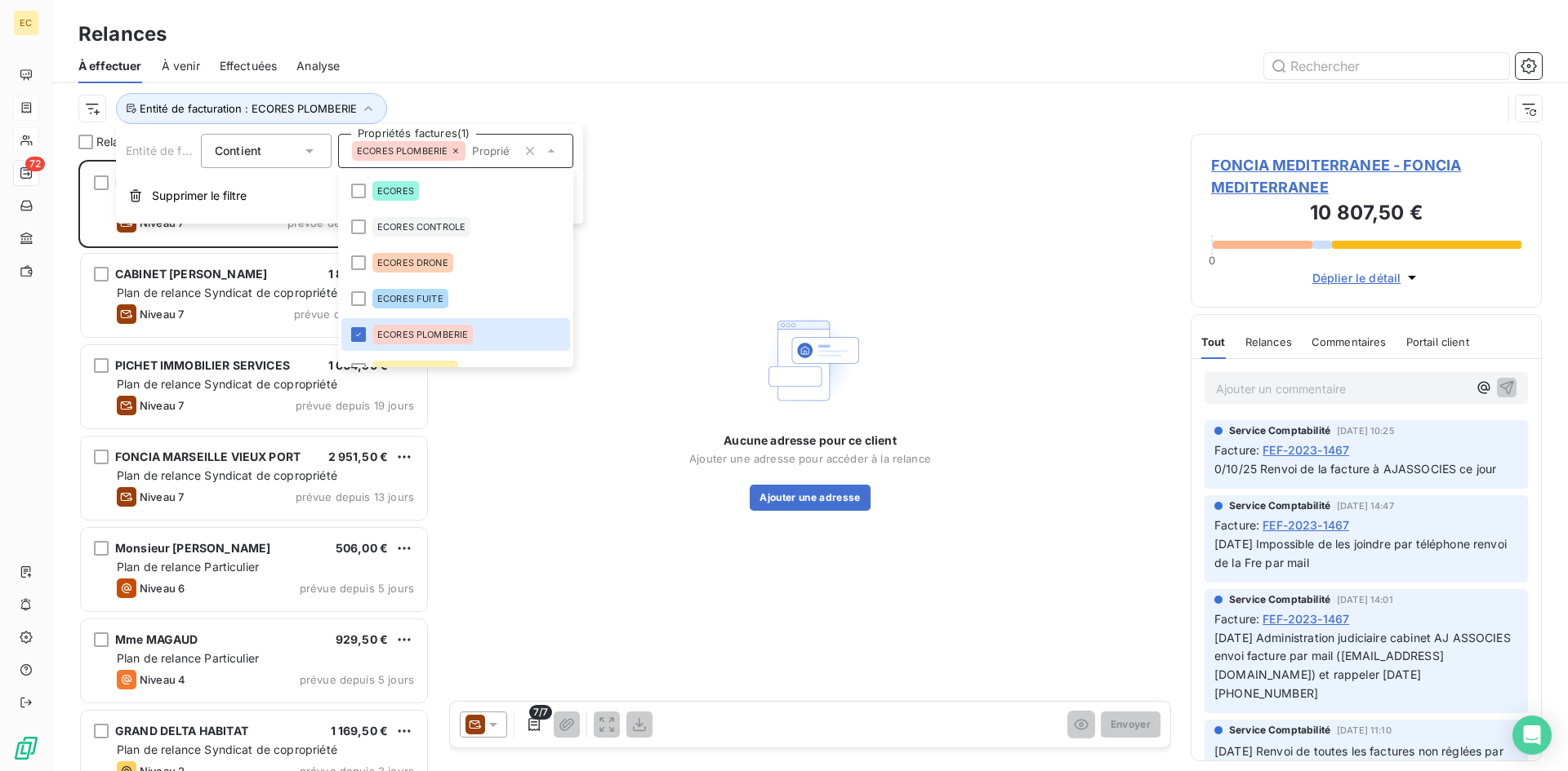
click at [717, 26] on div "Relances" at bounding box center [810, 34] width 1516 height 29
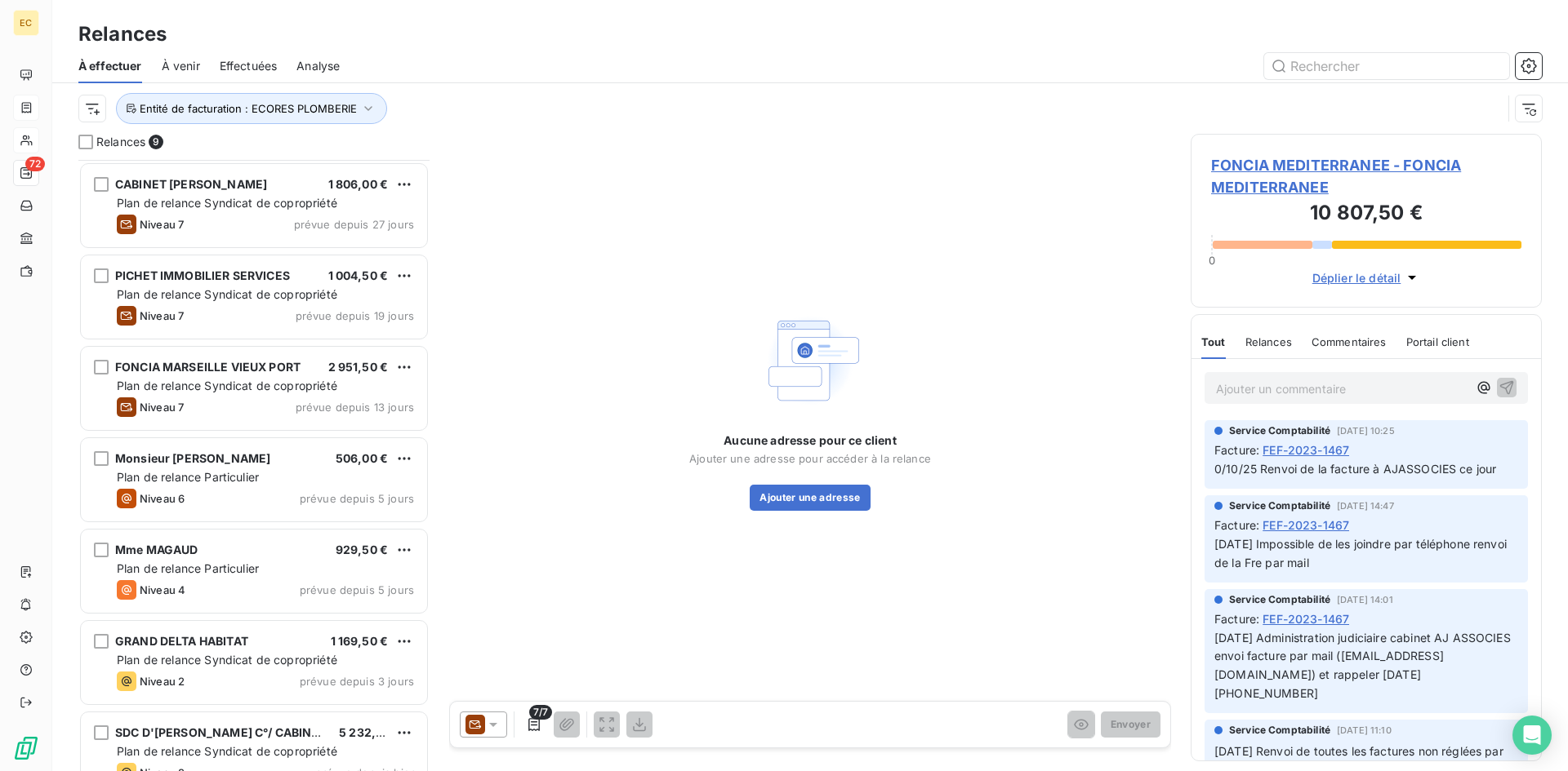
scroll to position [212, 0]
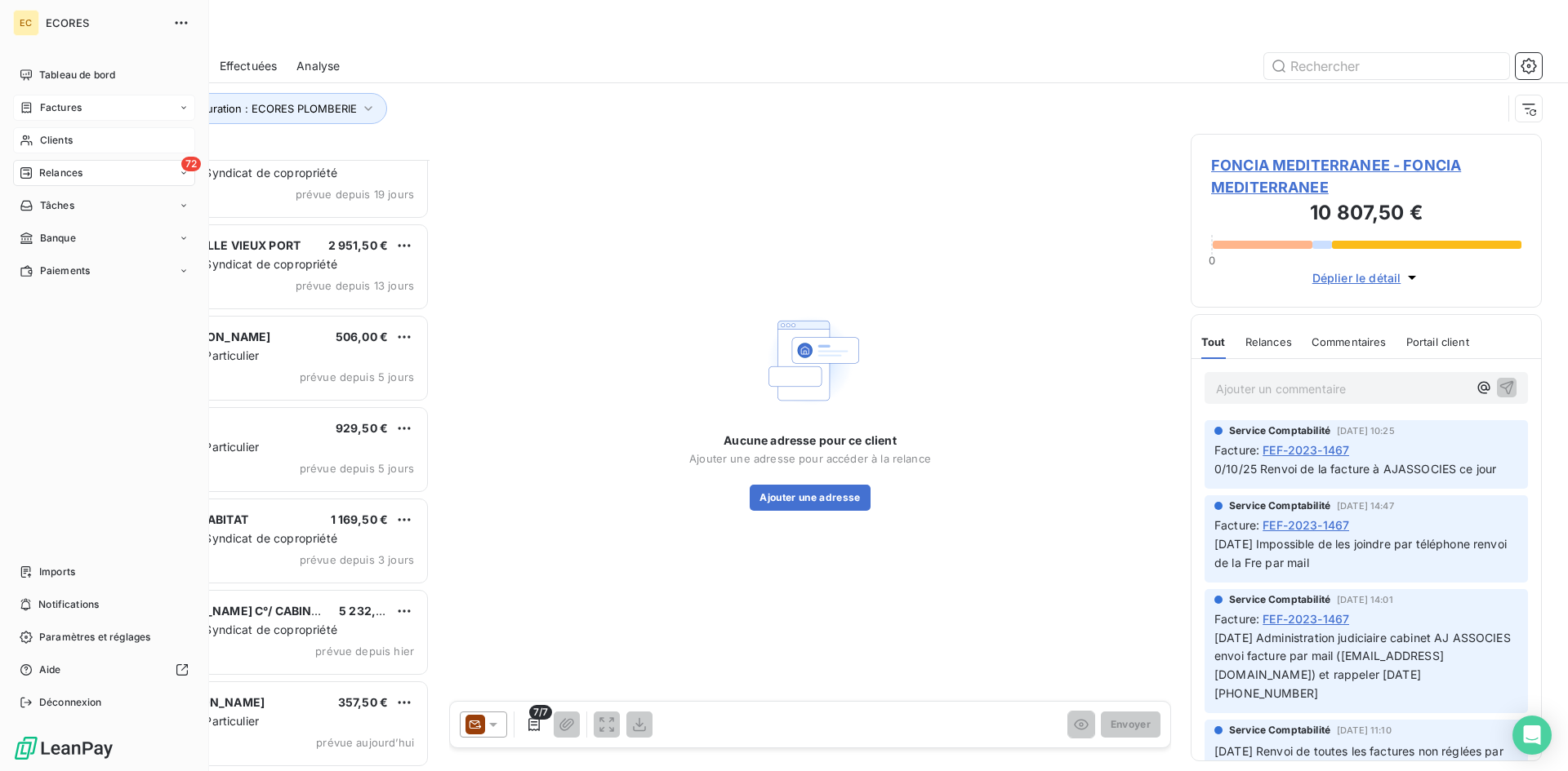
click at [69, 142] on span "Clients" at bounding box center [57, 141] width 33 height 15
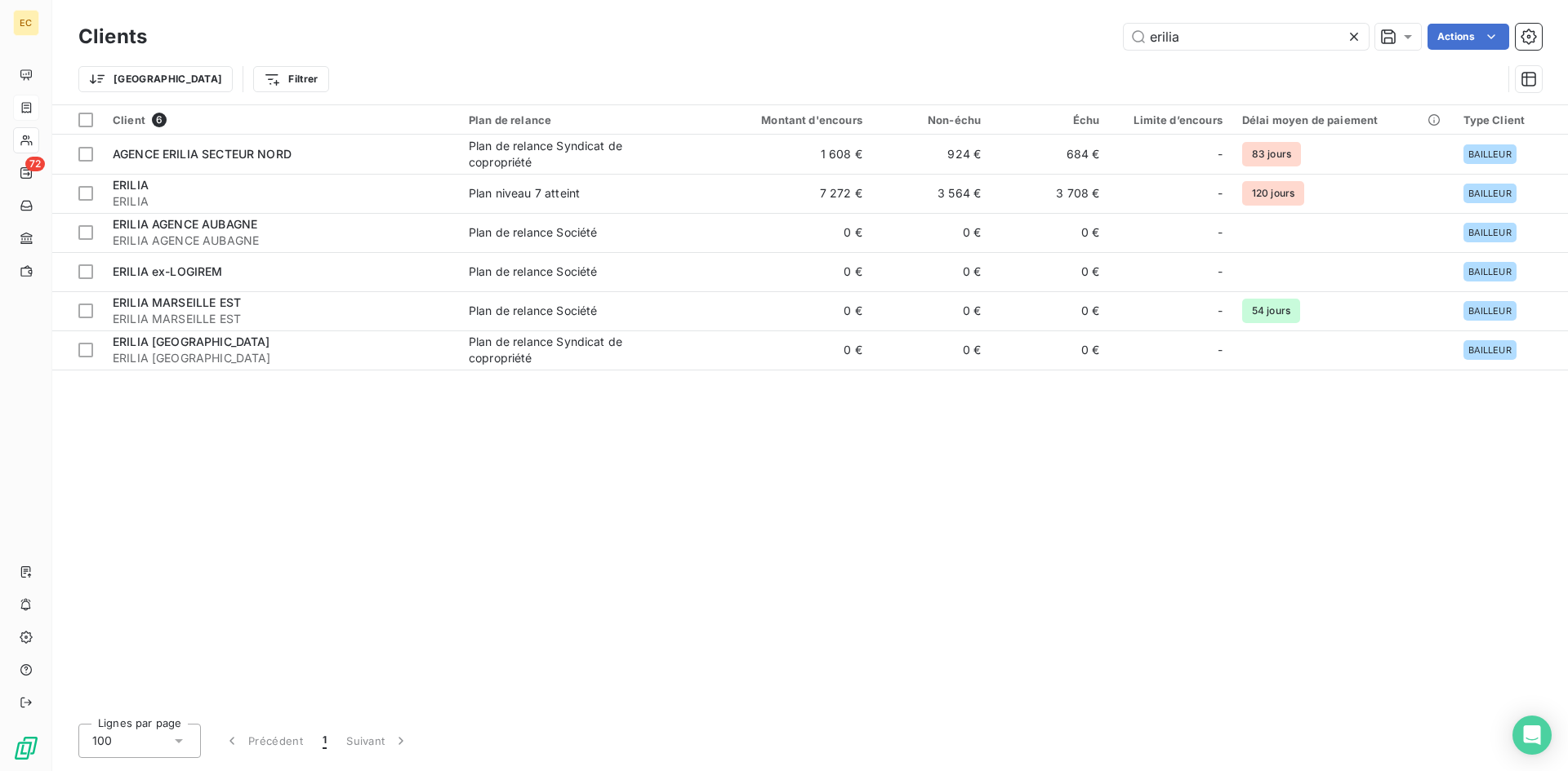
drag, startPoint x: 1195, startPoint y: 36, endPoint x: 1093, endPoint y: 36, distance: 102.0
click at [1093, 36] on div "erilia Actions" at bounding box center [854, 37] width 1375 height 26
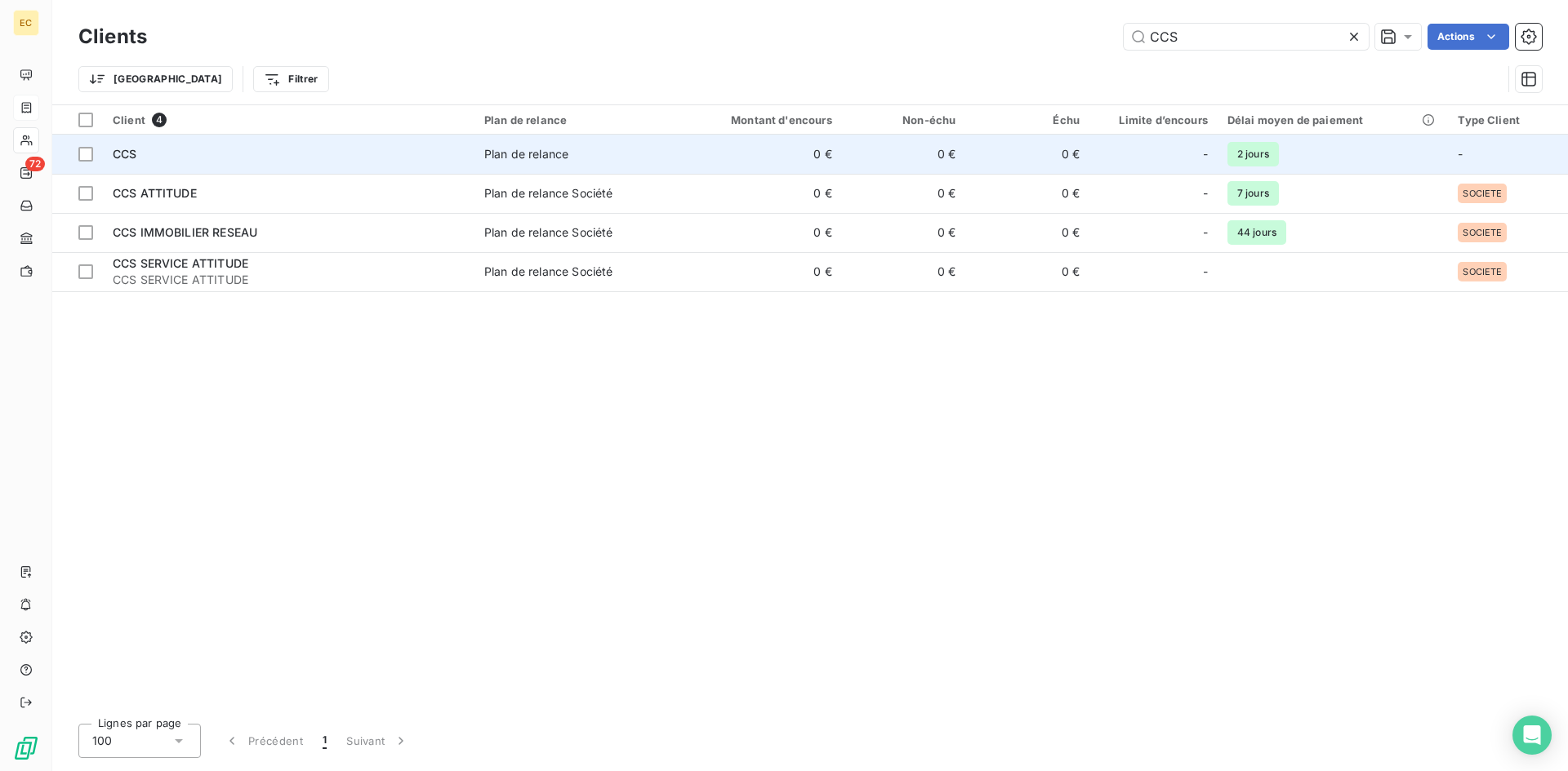
type input "CCS"
click at [225, 159] on div "CCS" at bounding box center [289, 154] width 352 height 17
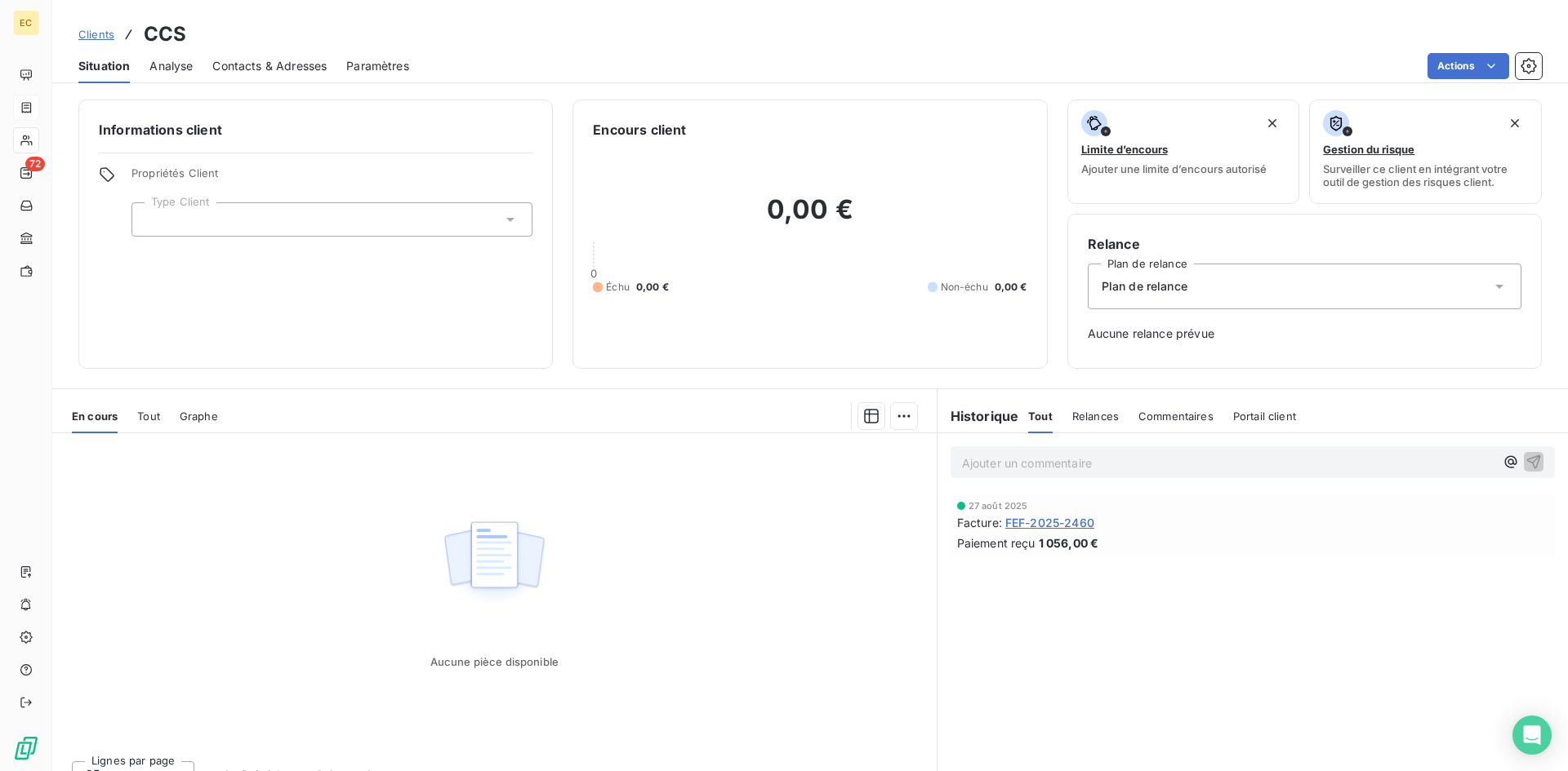
click at [107, 33] on span "Clients" at bounding box center [96, 34] width 36 height 13
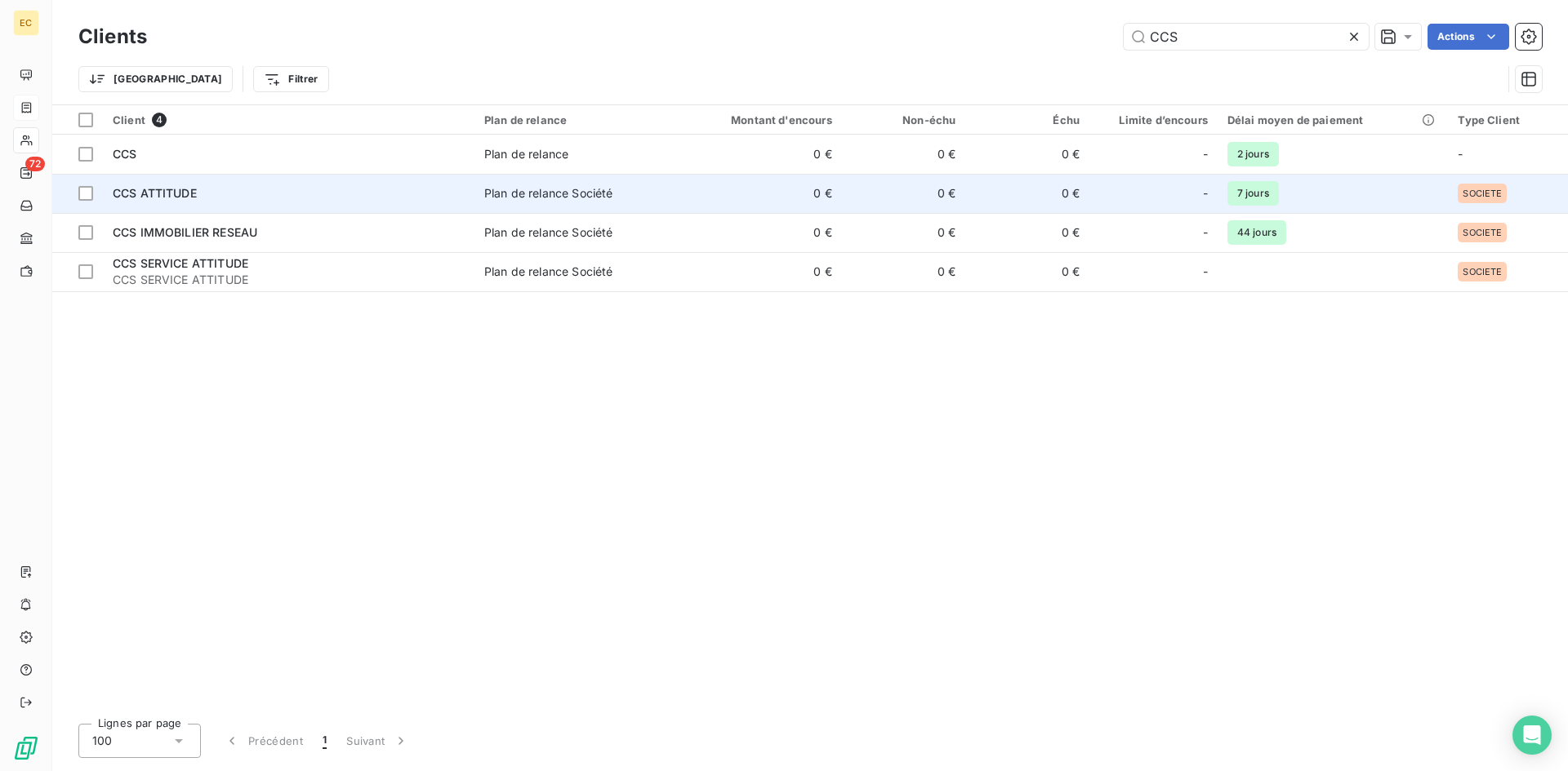
click at [244, 183] on td "CCS ATTITUDE" at bounding box center [289, 193] width 371 height 40
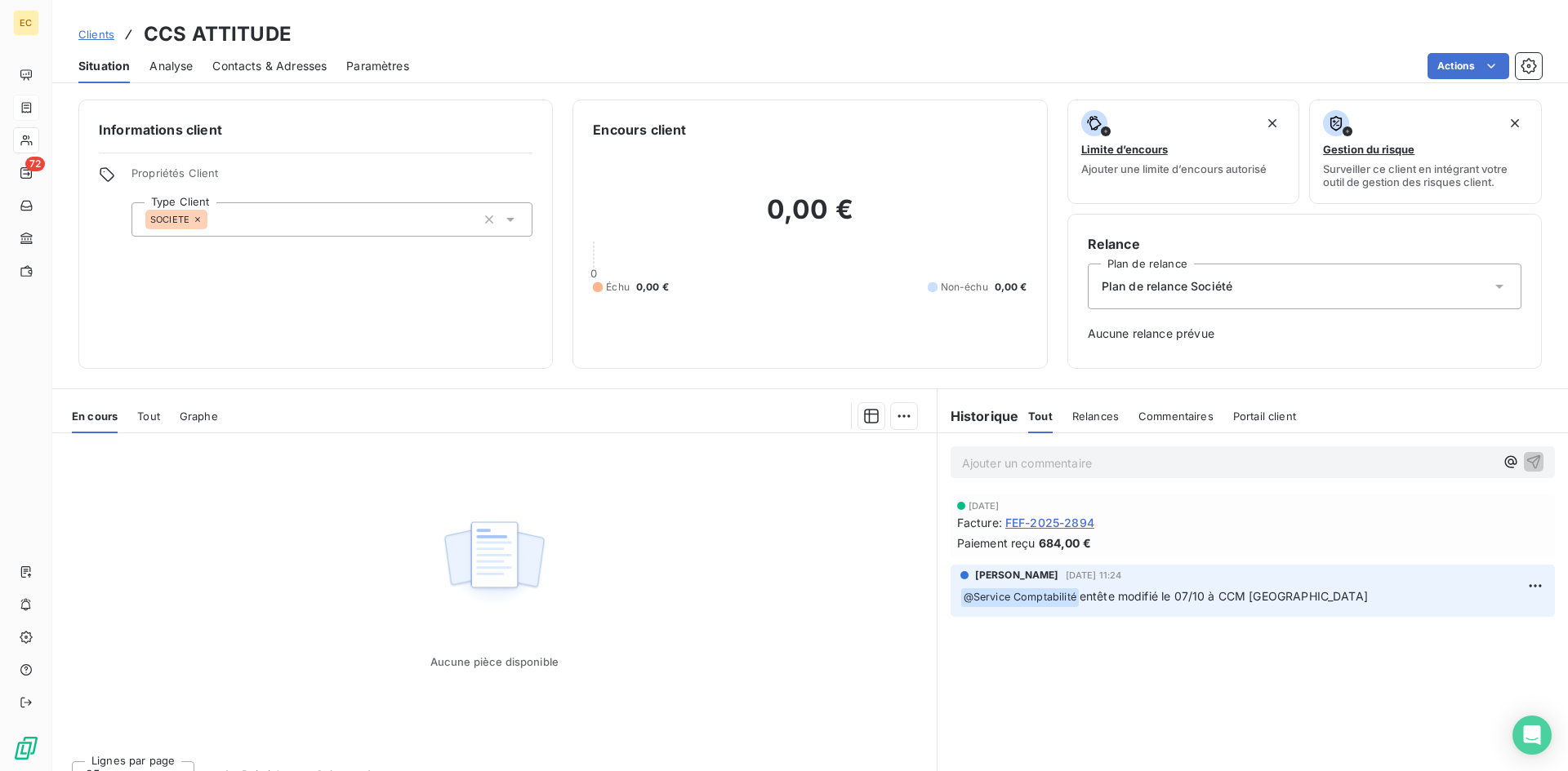
click at [1068, 523] on span "FEF-2025-2894" at bounding box center [1050, 523] width 89 height 17
